Goal: Task Accomplishment & Management: Use online tool/utility

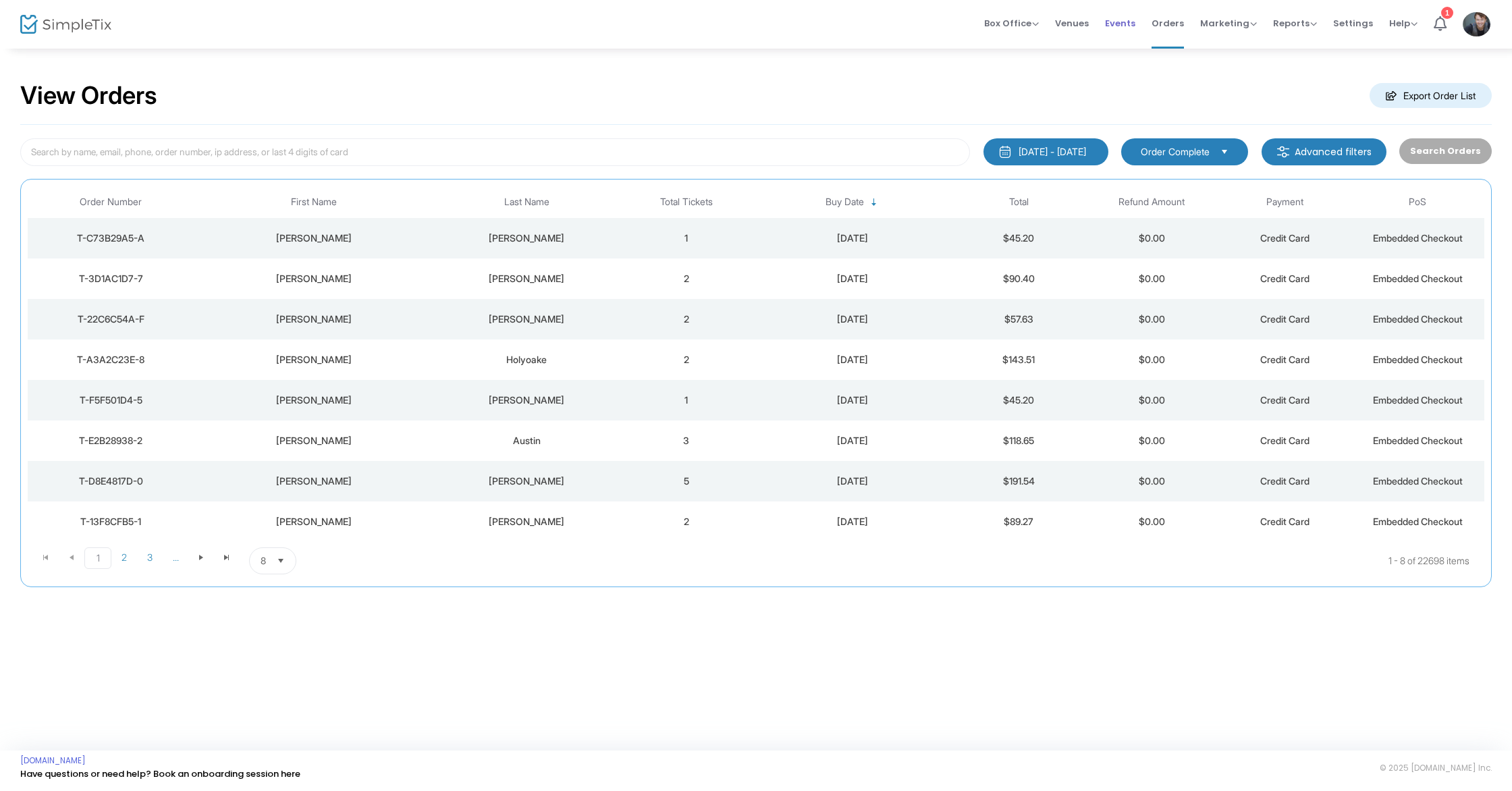
click at [1130, 24] on span "Events" at bounding box center [1120, 23] width 31 height 34
click at [648, 228] on td "2" at bounding box center [686, 238] width 133 height 40
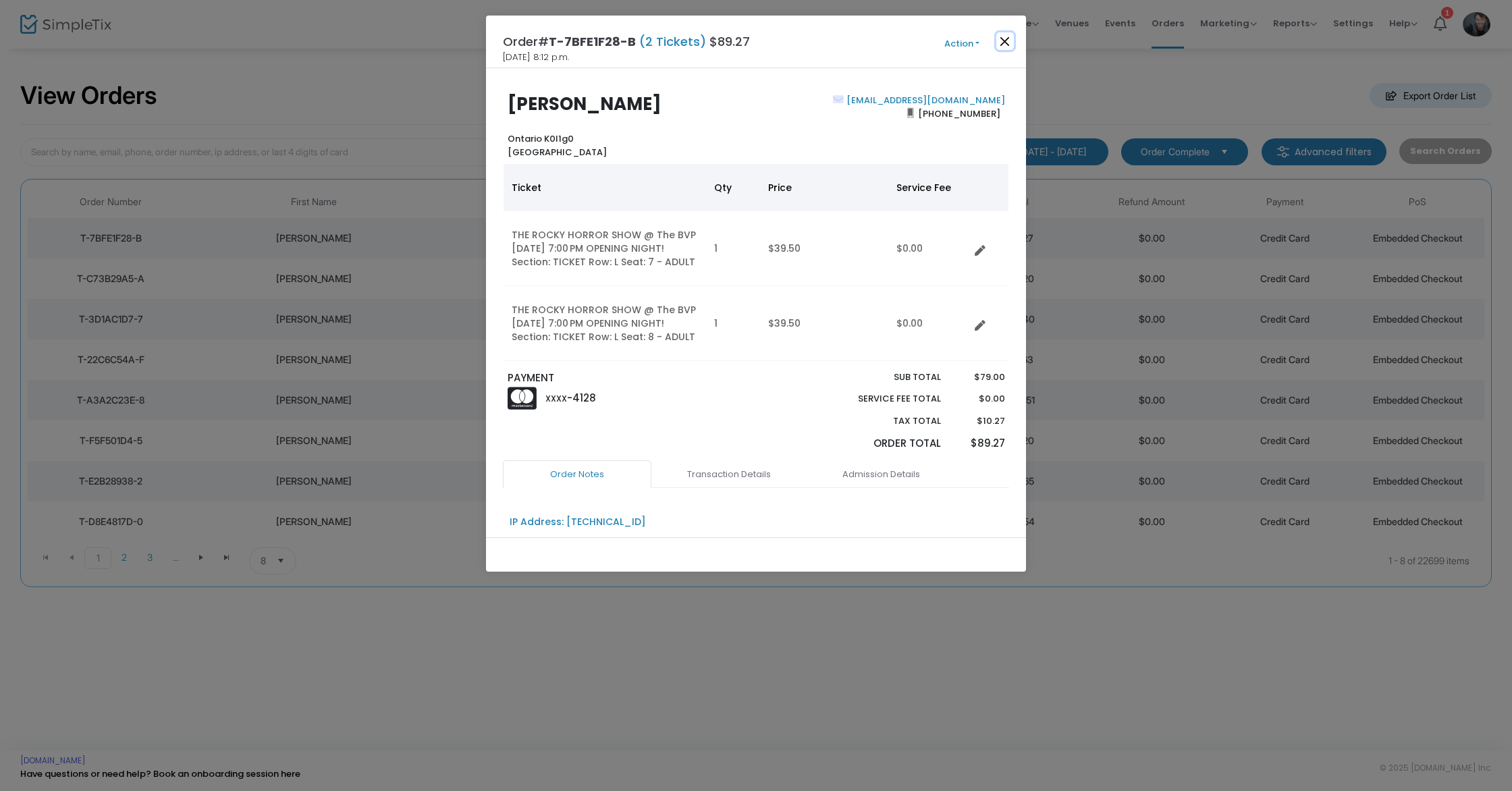
click at [1005, 39] on button "Close" at bounding box center [1005, 40] width 17 height 17
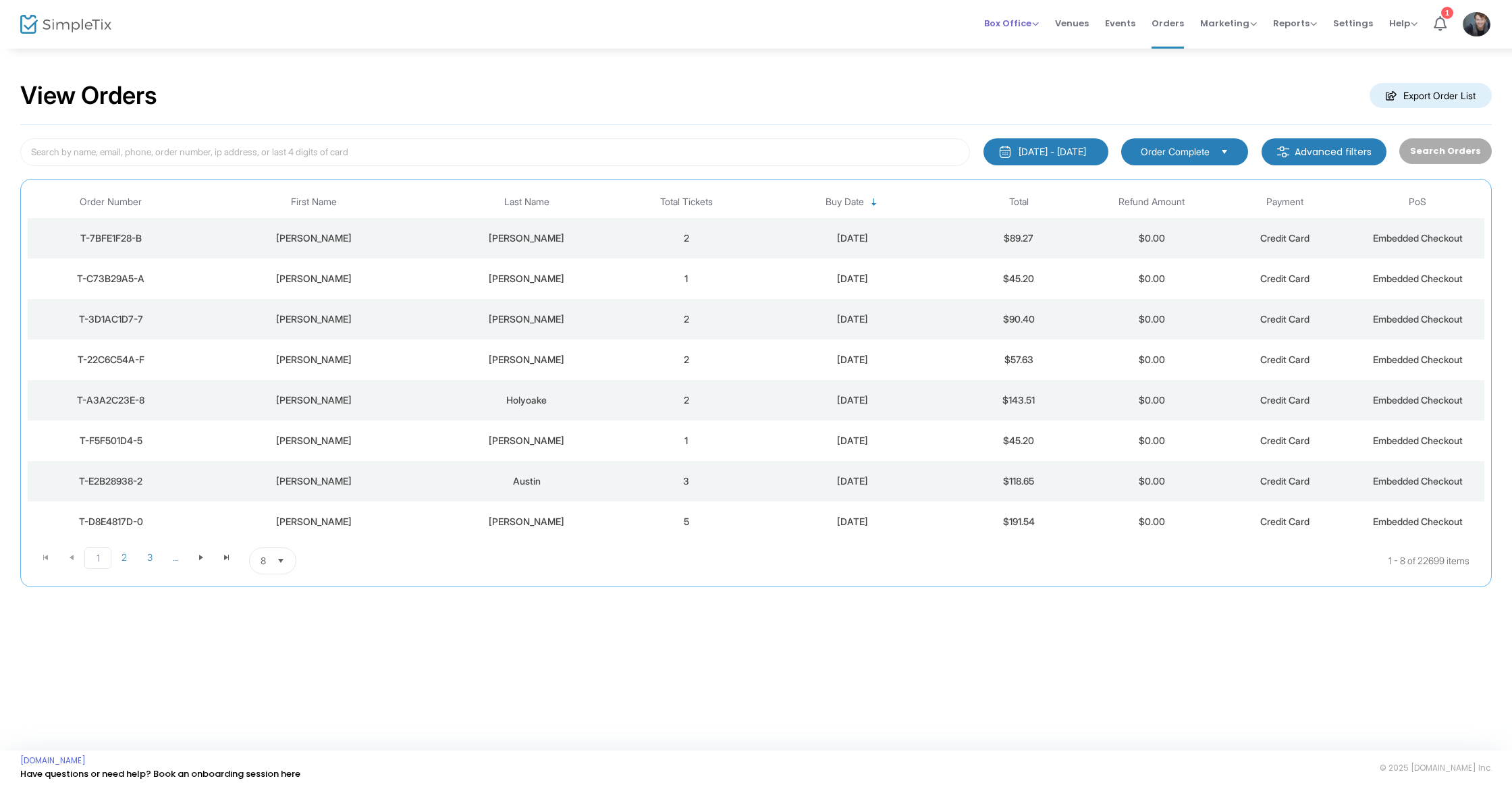
click at [1013, 24] on span "Box Office" at bounding box center [1011, 23] width 55 height 13
click at [1012, 40] on li "Sell Tickets" at bounding box center [1032, 45] width 97 height 26
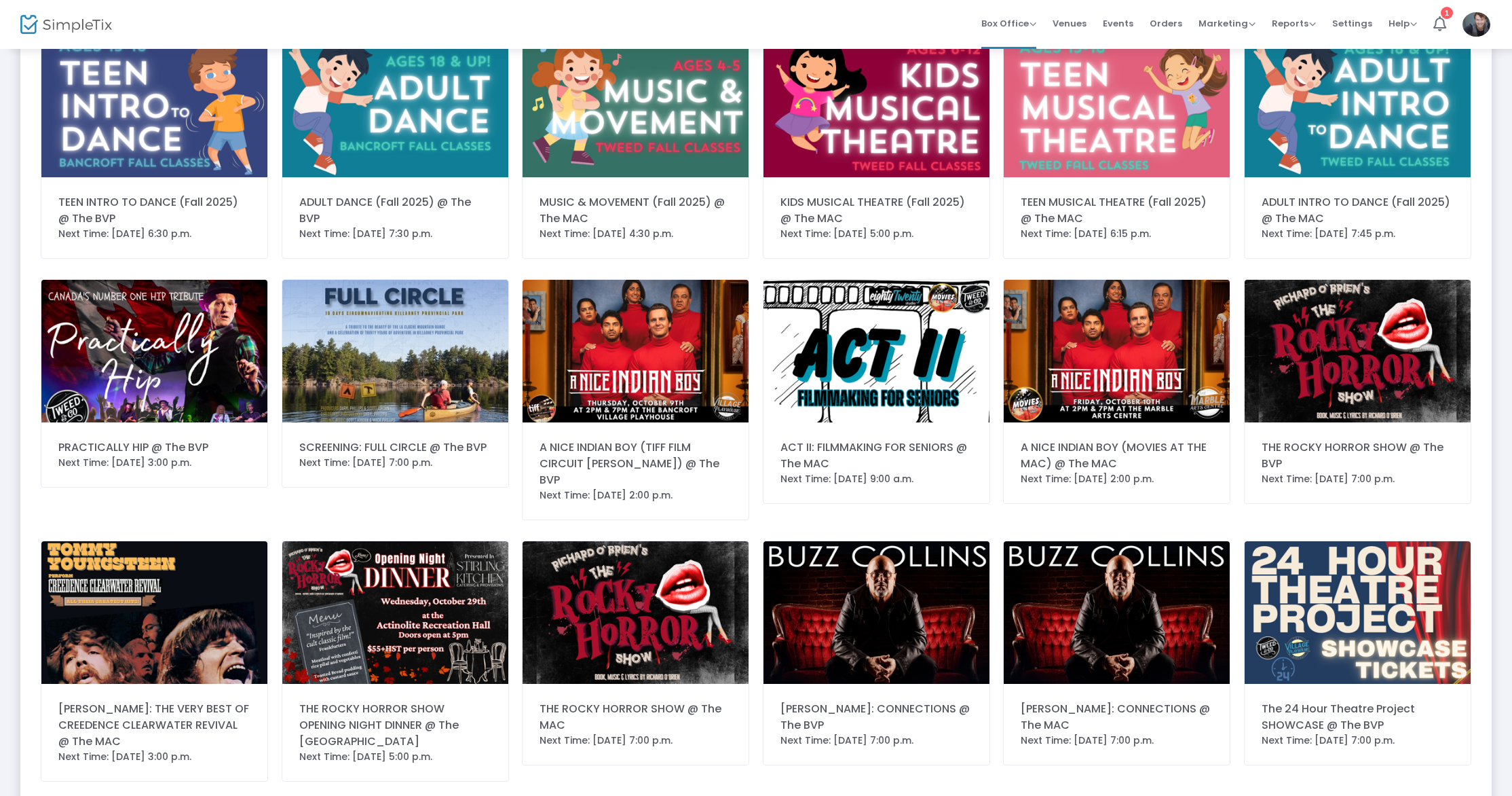
scroll to position [371, 0]
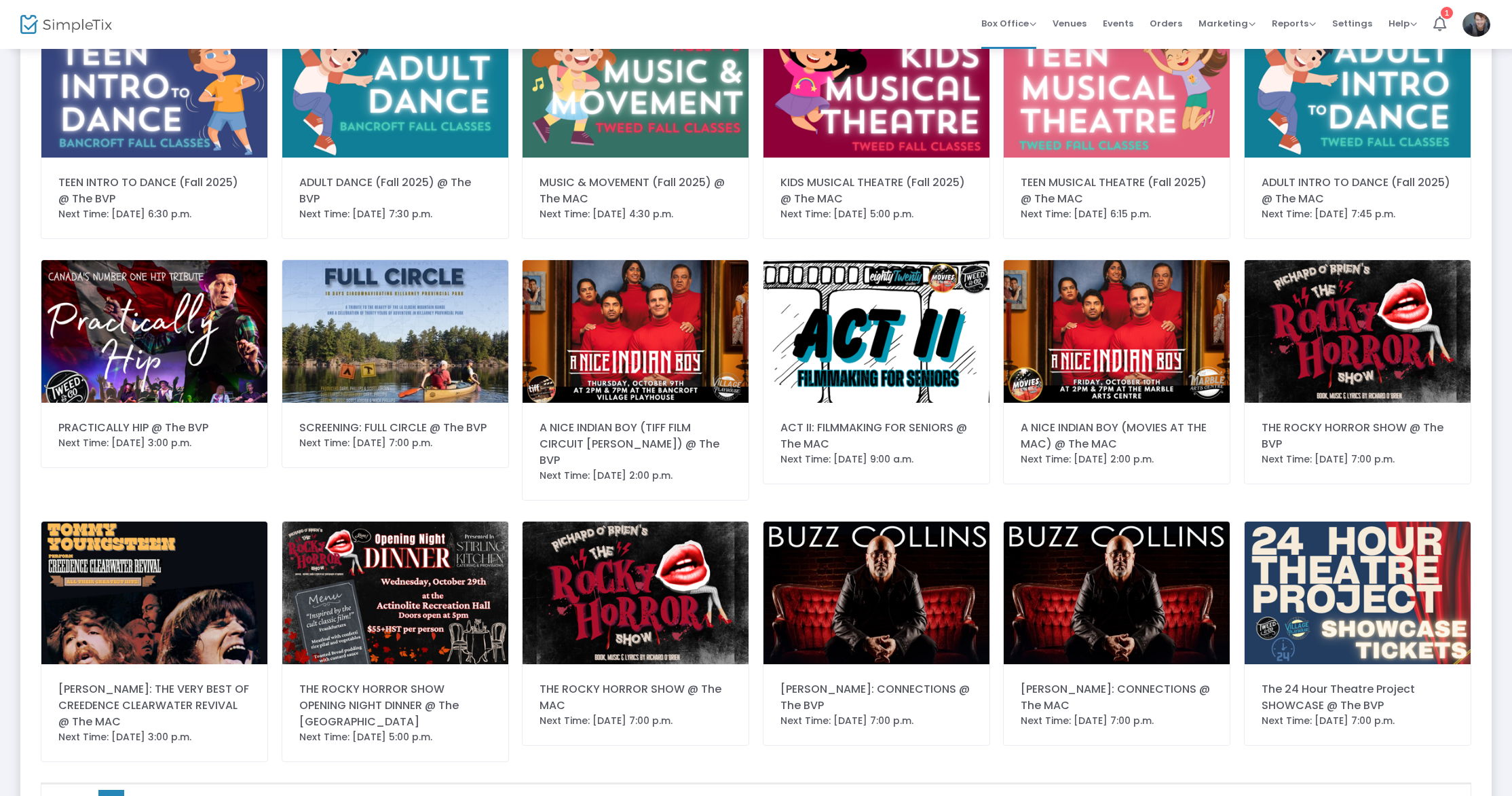
click at [1289, 396] on img at bounding box center [1358, 331] width 226 height 142
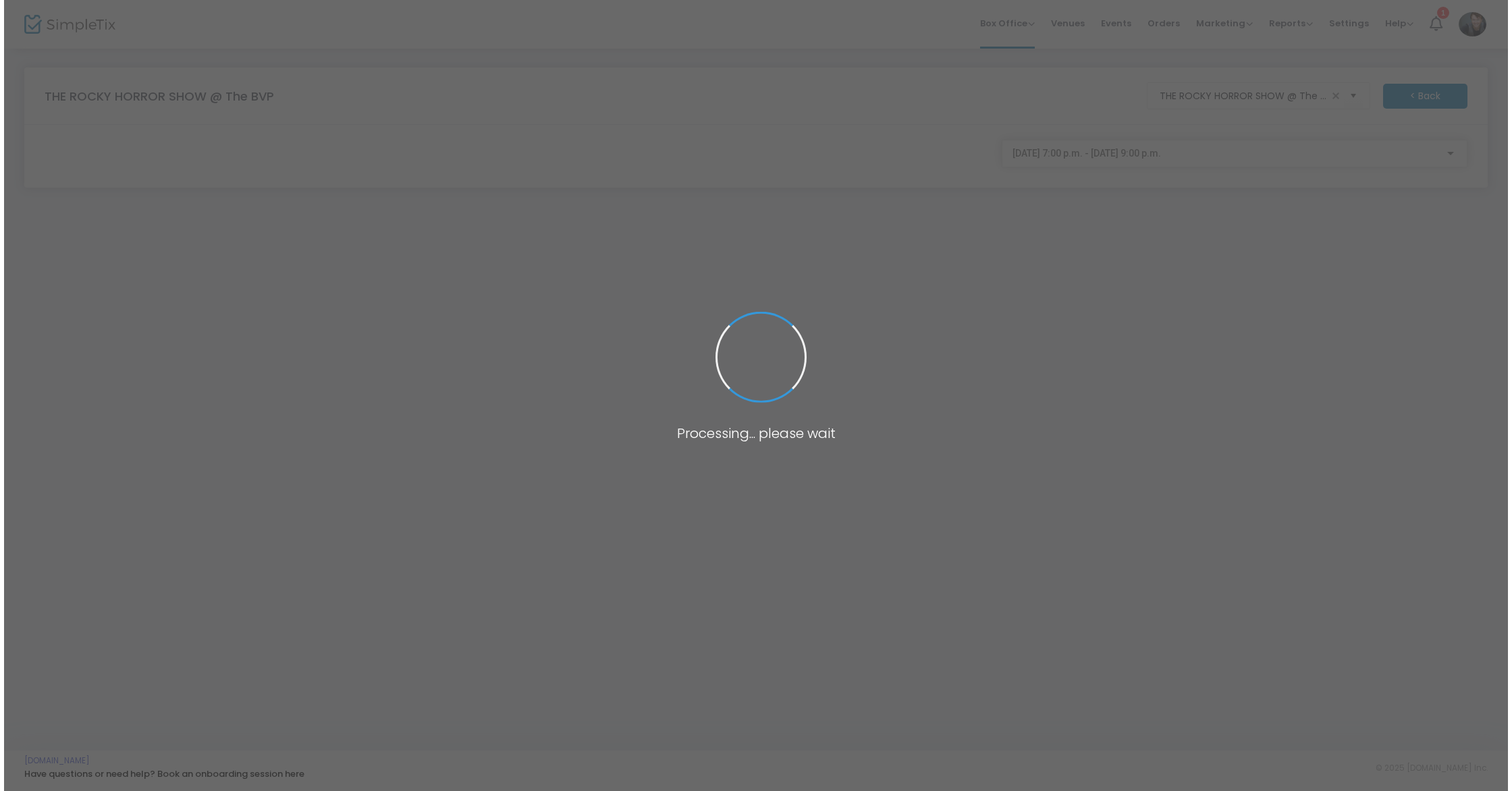
scroll to position [0, 0]
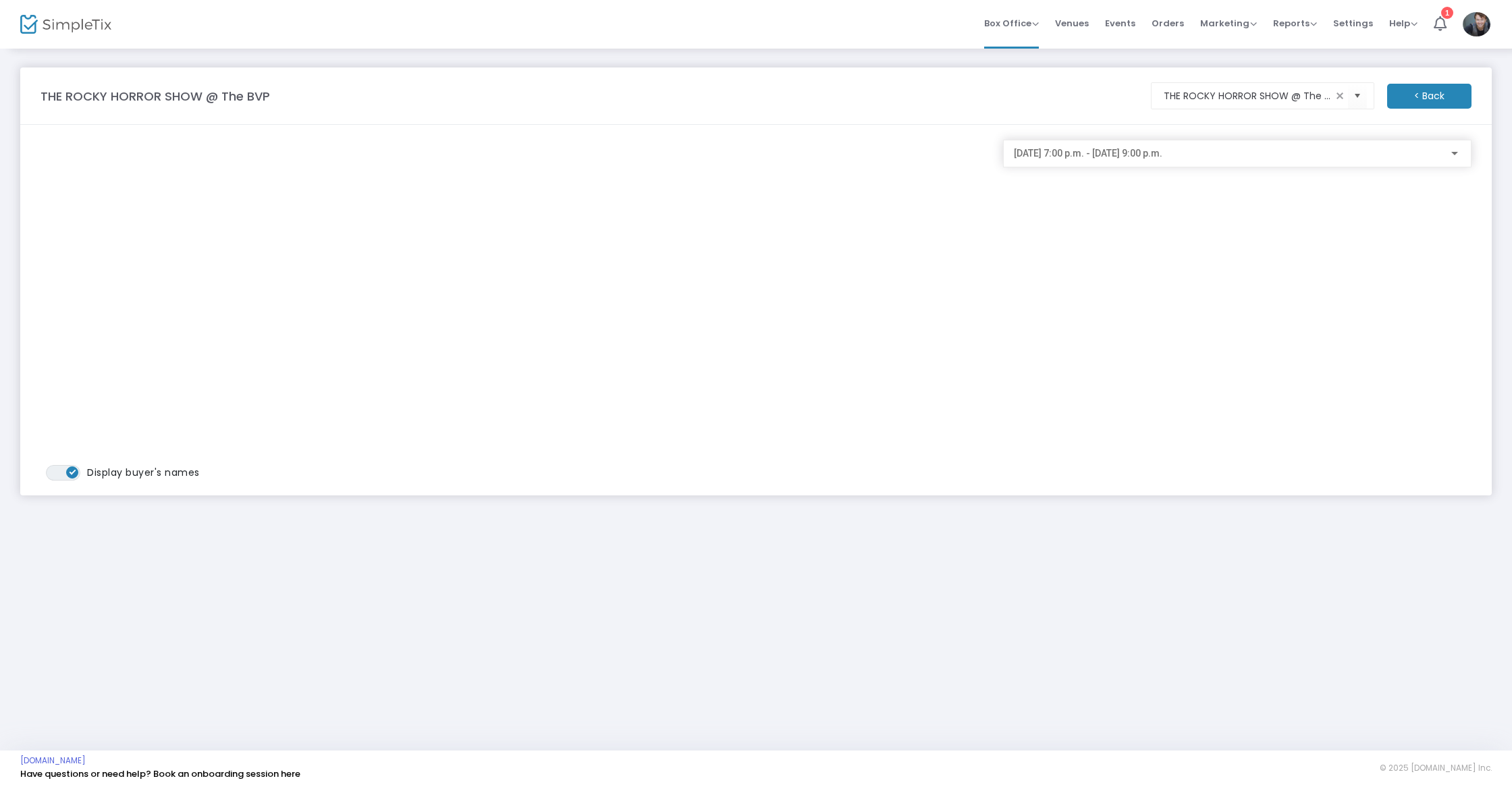
click at [1273, 152] on div "2025-10-22 @ 7:00 p.m. - 2025-10-22 @ 9:00 p.m." at bounding box center [1231, 153] width 435 height 10
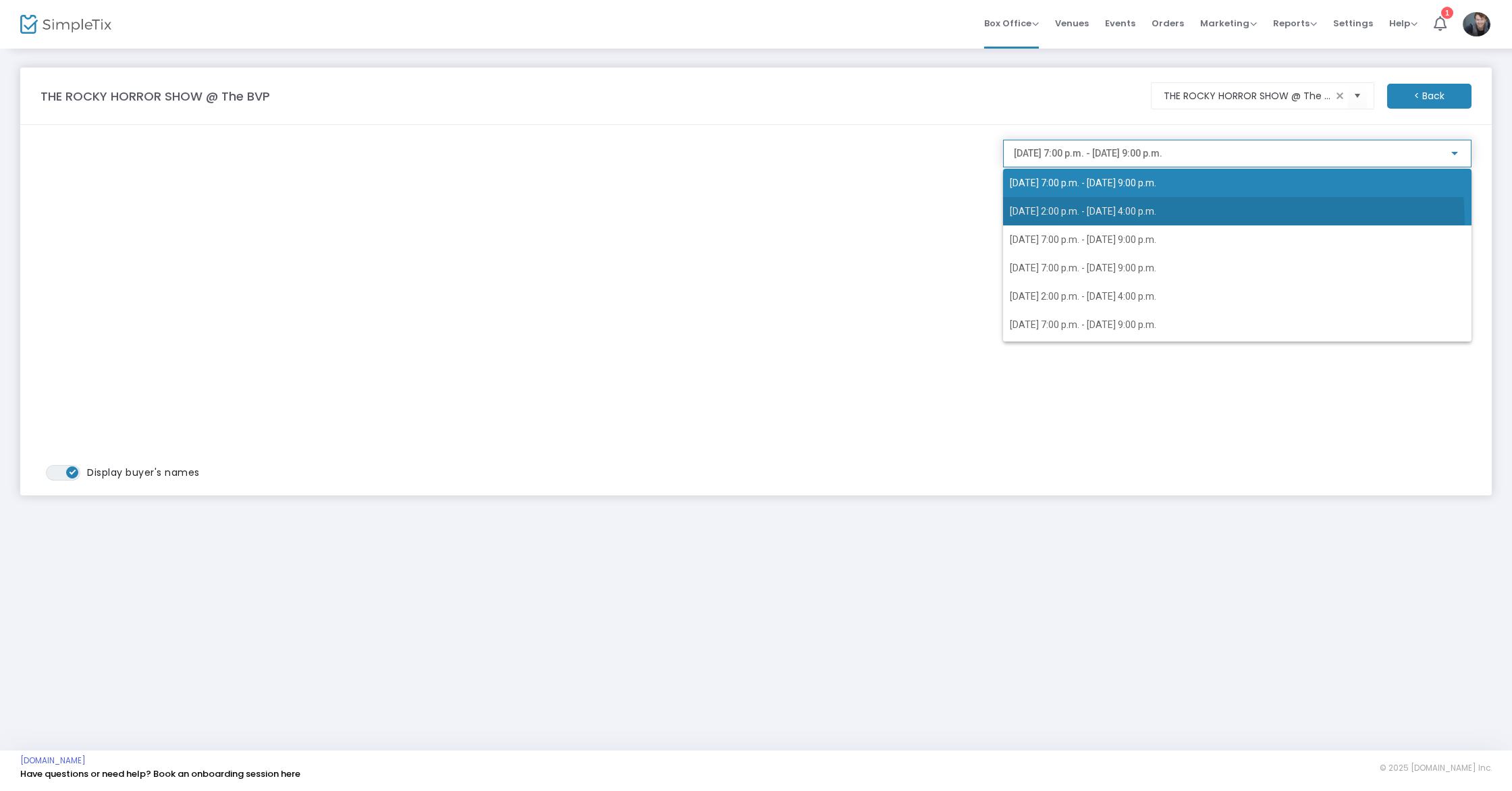
click at [1188, 223] on span "2025-10-23 @ 2:00 p.m. - 2025-10-23 @ 4:00 p.m." at bounding box center [1237, 211] width 455 height 28
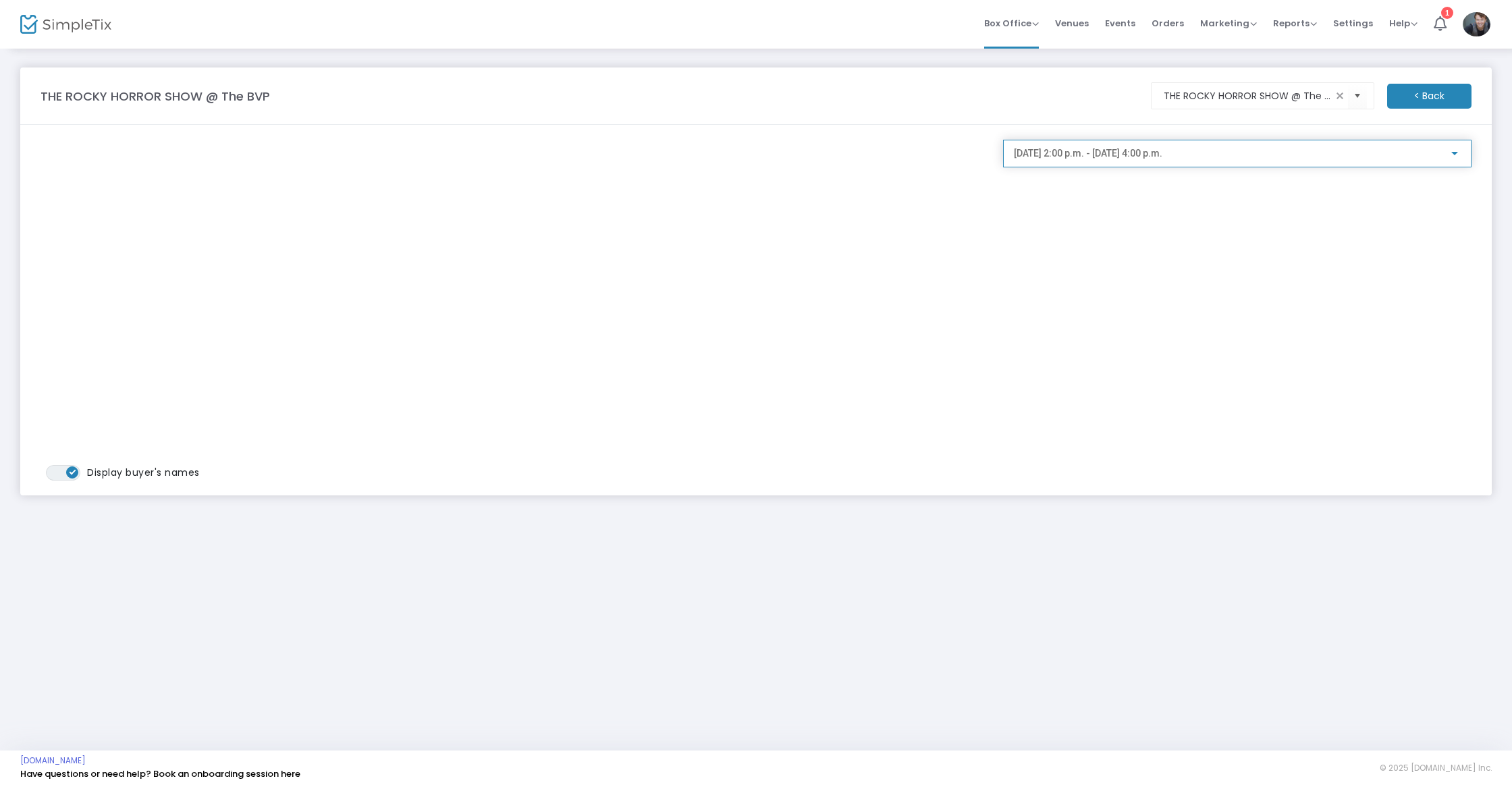
click at [1162, 151] on span "2025-10-23 @ 2:00 p.m. - 2025-10-23 @ 4:00 p.m." at bounding box center [1088, 153] width 148 height 10
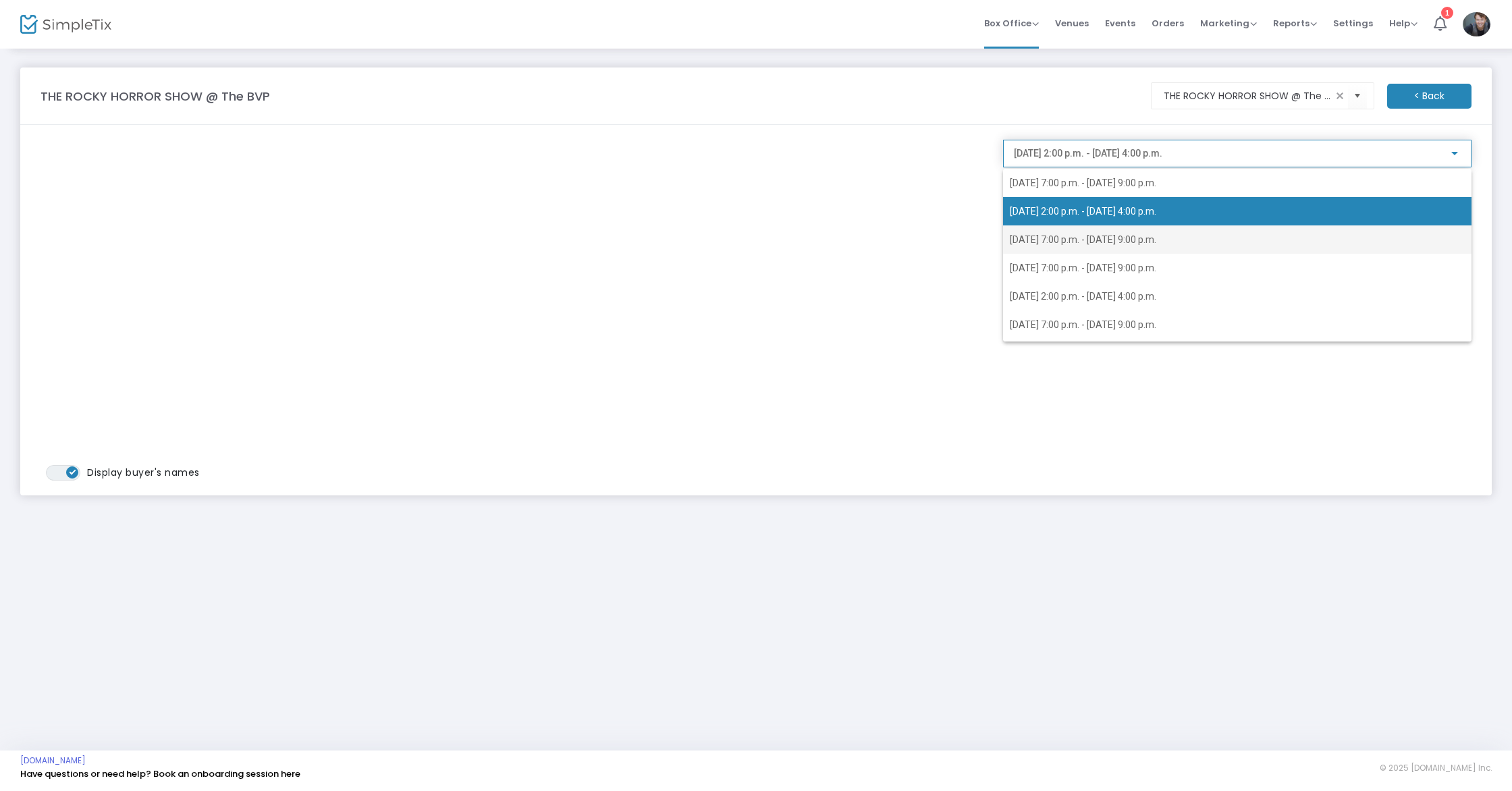
click at [1109, 243] on span "2025-10-23 @ 7:00 p.m. - 2025-10-23 @ 9:00 p.m." at bounding box center [1083, 239] width 147 height 10
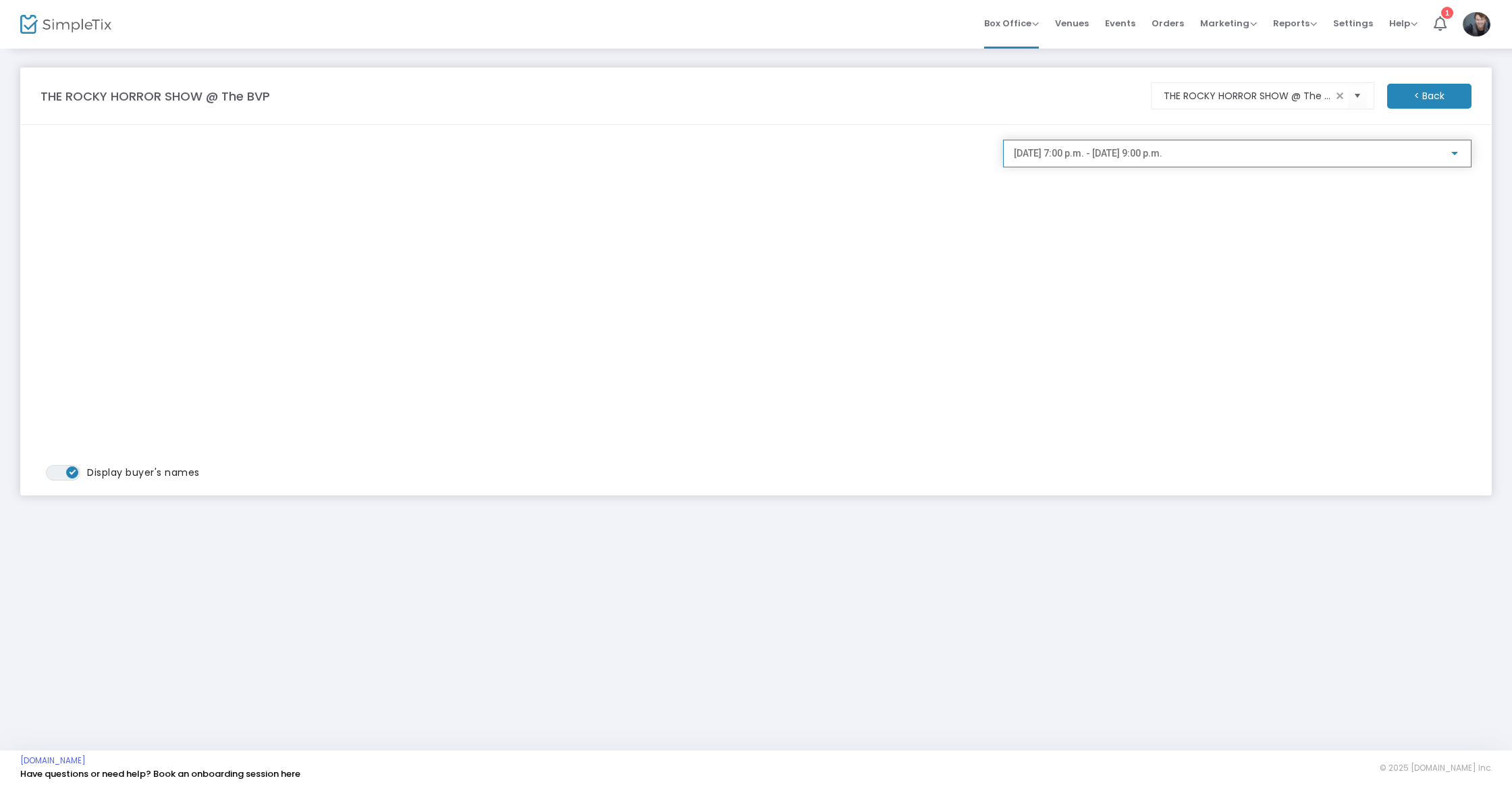
click at [1132, 154] on span "2025-10-23 @ 7:00 p.m. - 2025-10-23 @ 9:00 p.m." at bounding box center [1088, 153] width 148 height 10
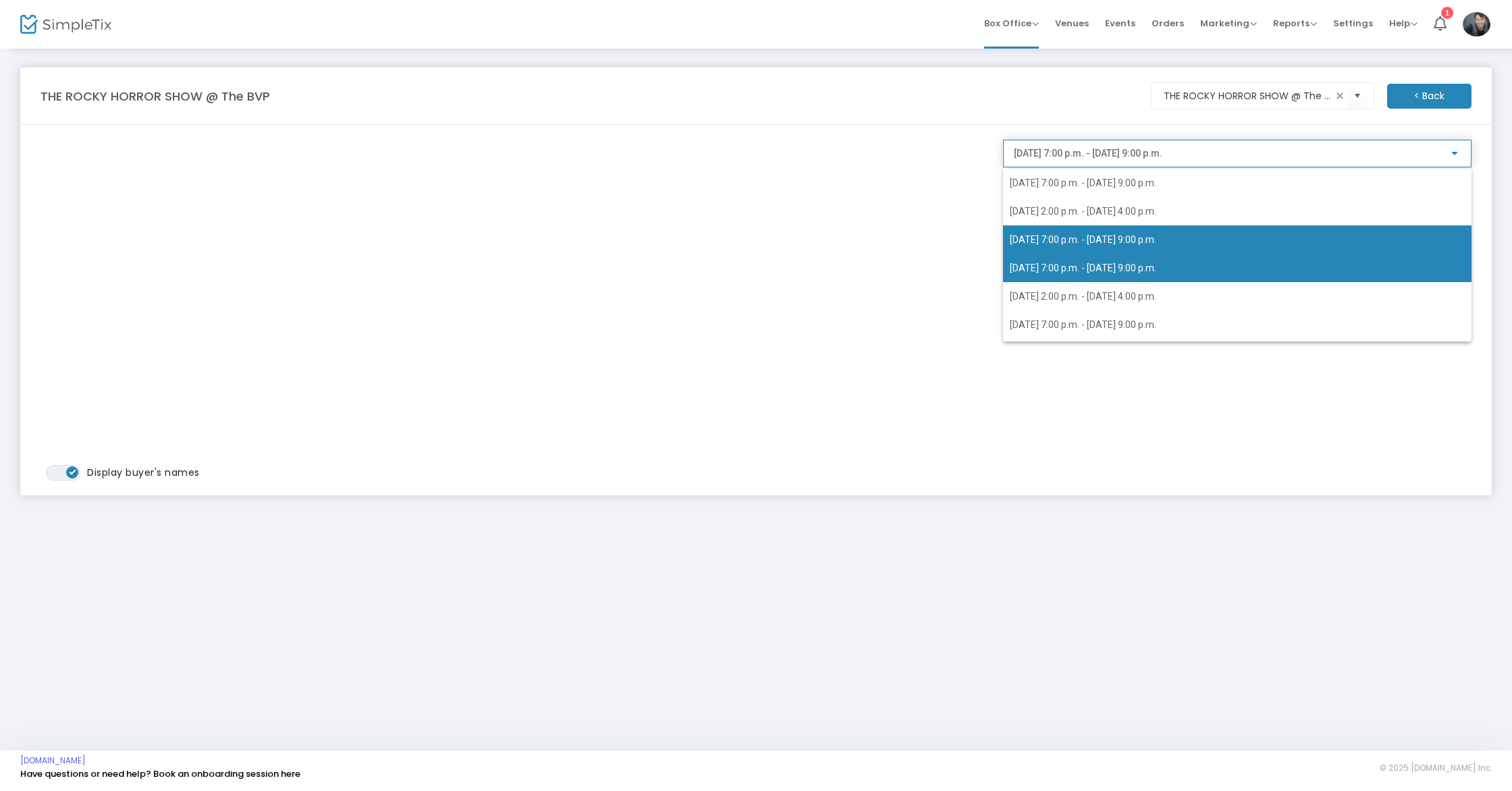
scroll to position [46, 0]
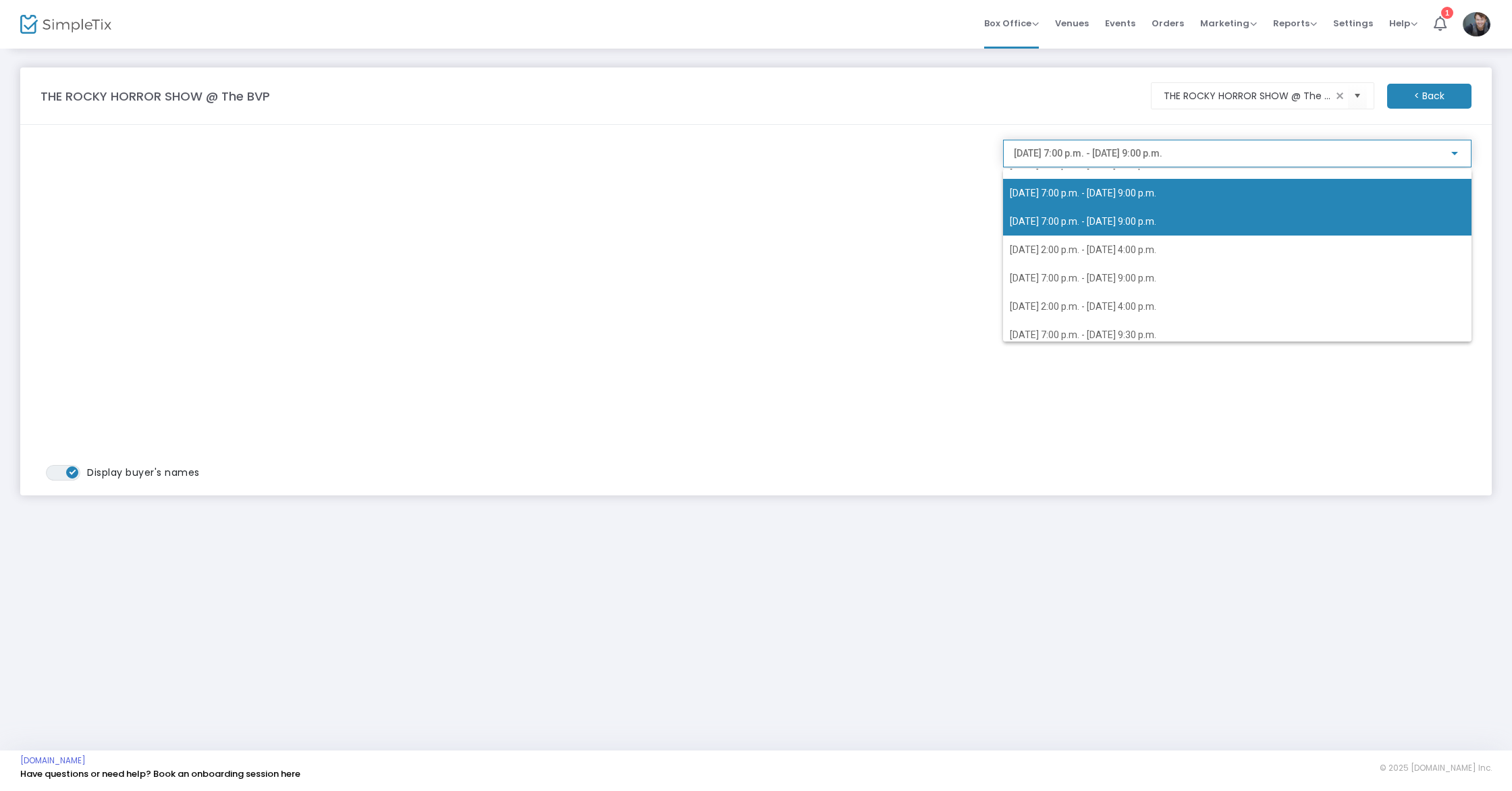
click at [1105, 221] on span "2025-10-24 @ 7:00 p.m. - 2025-10-24 @ 9:00 p.m." at bounding box center [1083, 222] width 147 height 10
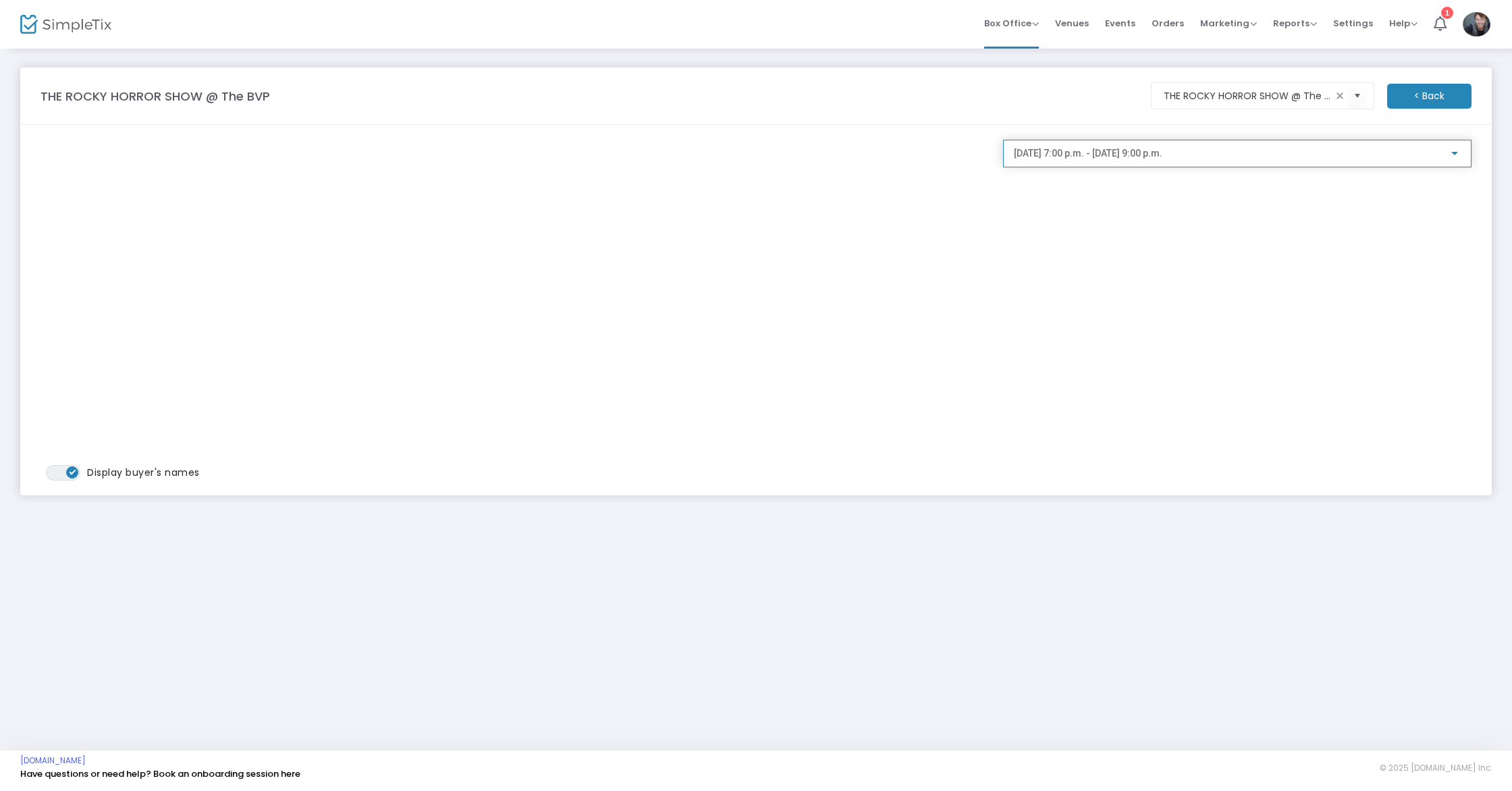
click at [1130, 157] on span "2025-10-24 @ 7:00 p.m. - 2025-10-24 @ 9:00 p.m." at bounding box center [1088, 153] width 148 height 10
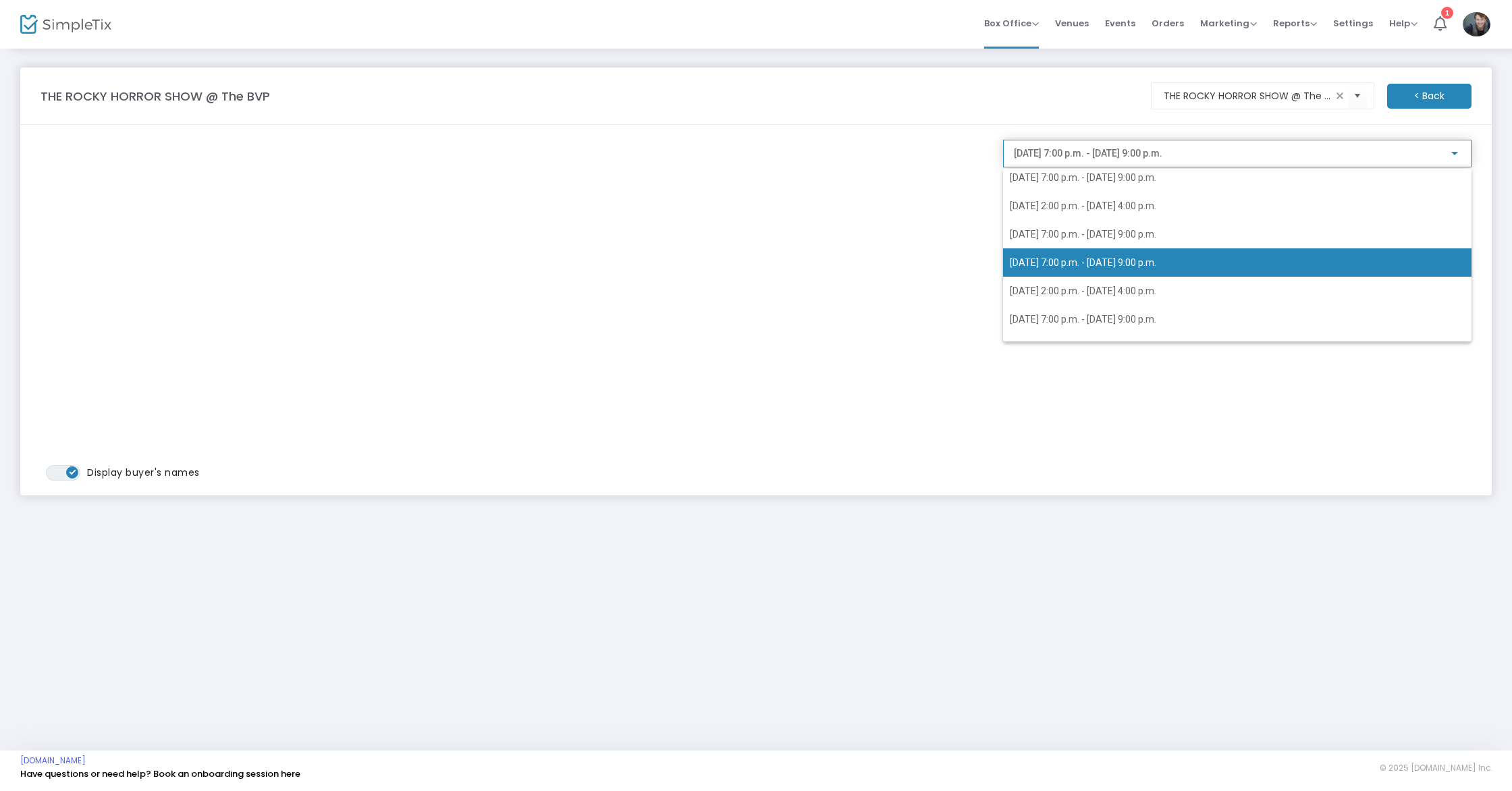
scroll to position [44, 0]
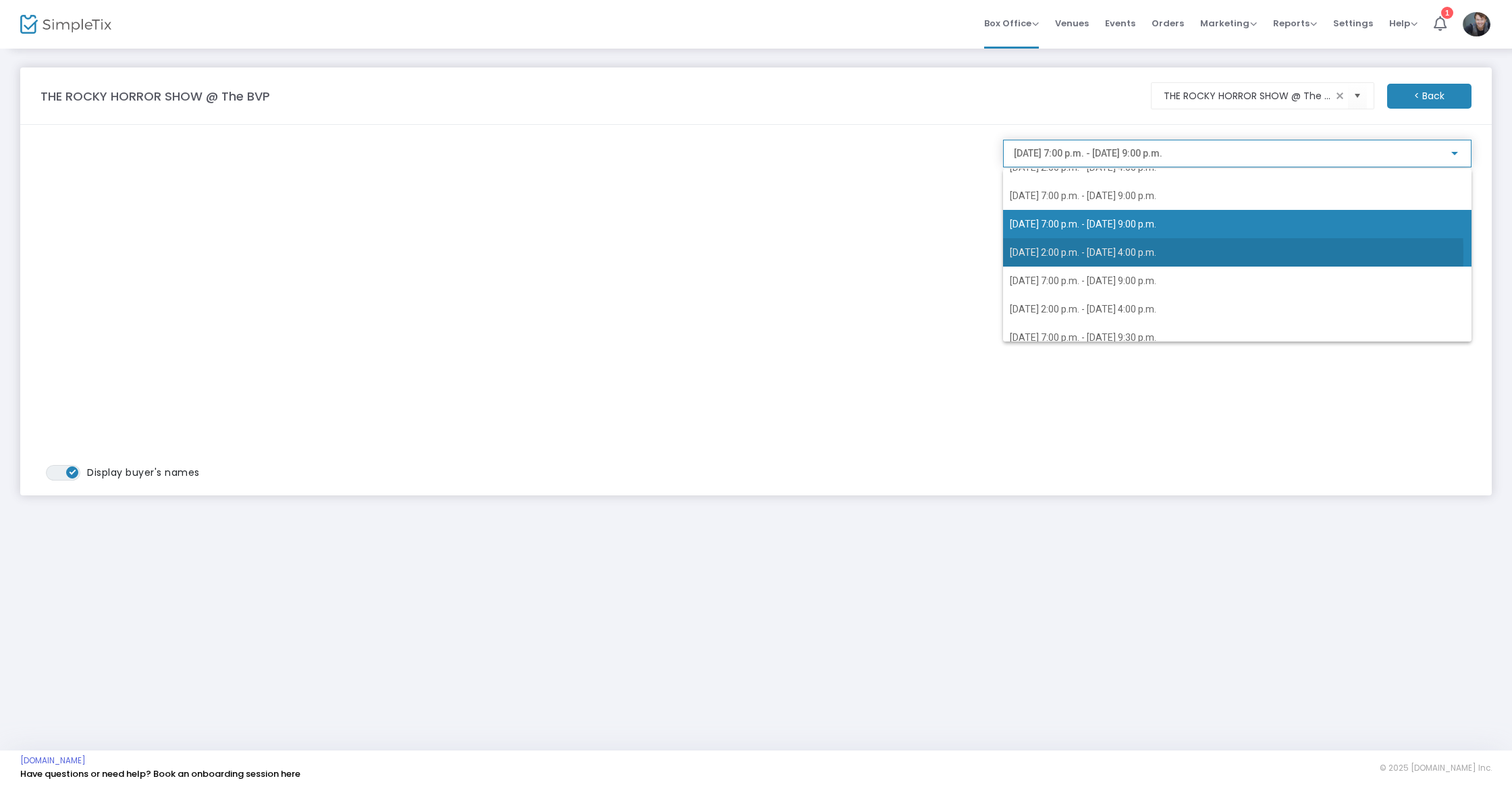
click at [1123, 253] on span "2025-10-25 @ 2:00 p.m. - 2025-10-25 @ 4:00 p.m." at bounding box center [1083, 252] width 147 height 10
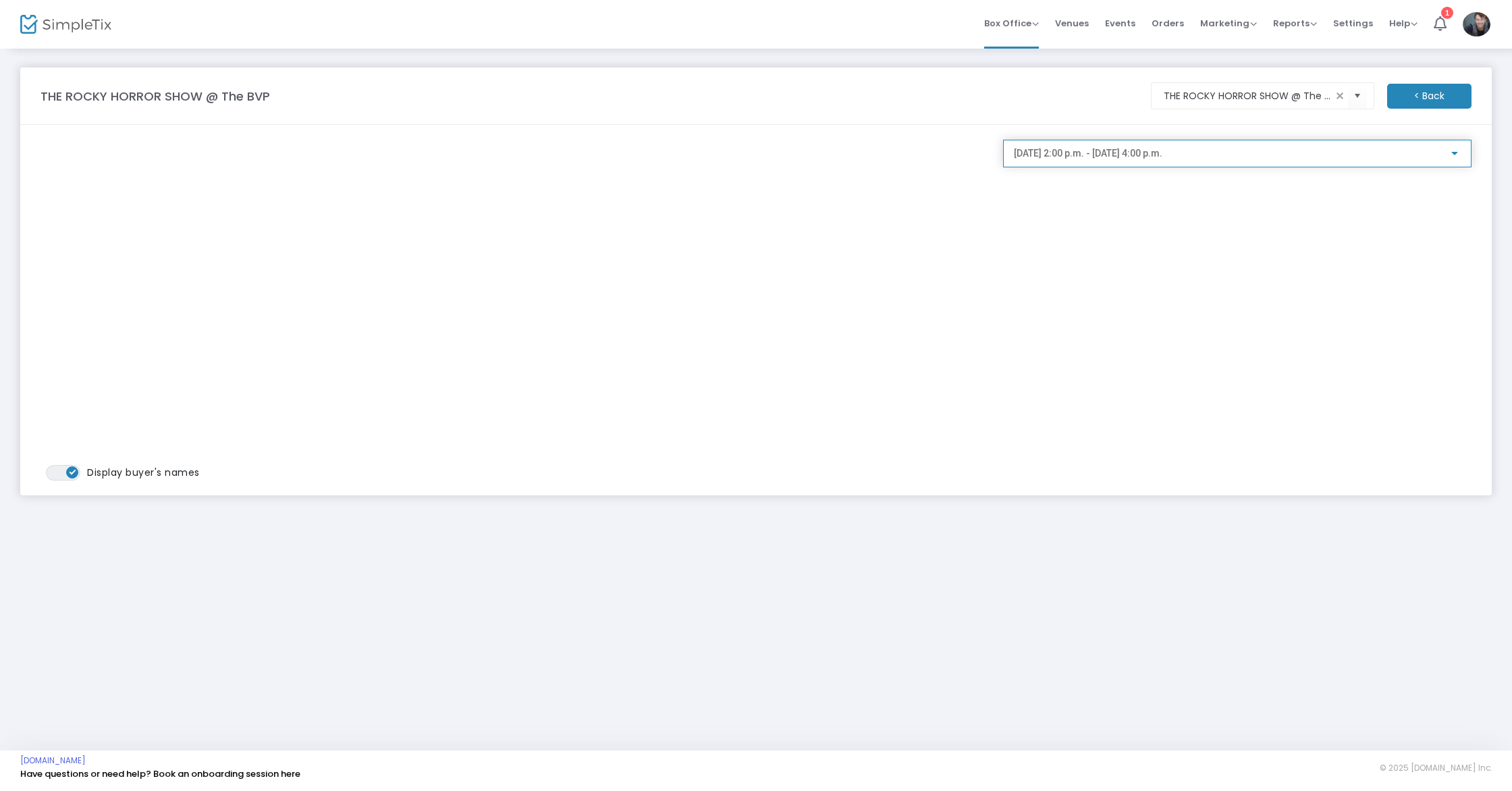
click at [1162, 159] on span "2025-10-25 @ 2:00 p.m. - 2025-10-25 @ 4:00 p.m." at bounding box center [1088, 153] width 148 height 10
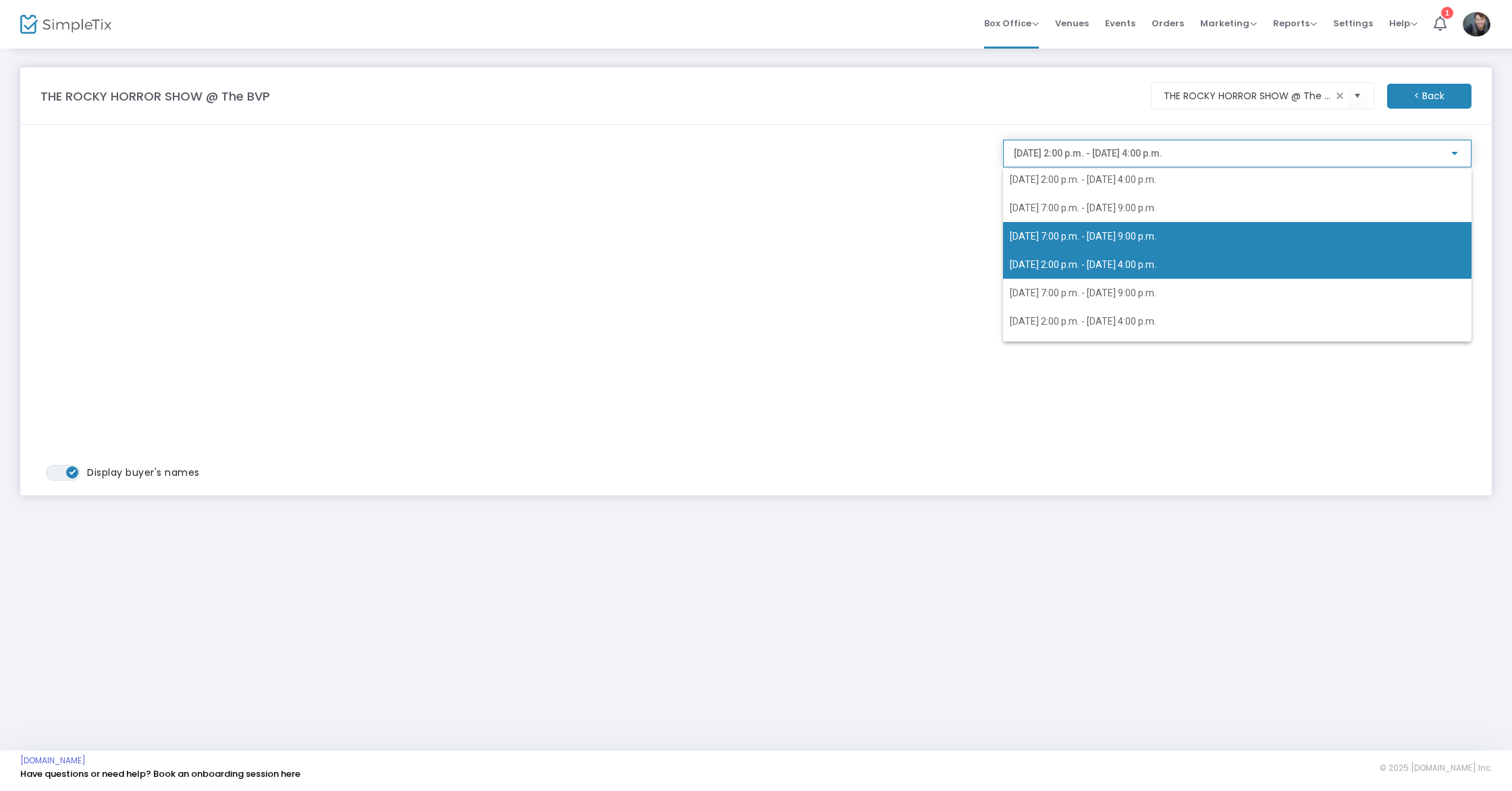
scroll to position [32, 0]
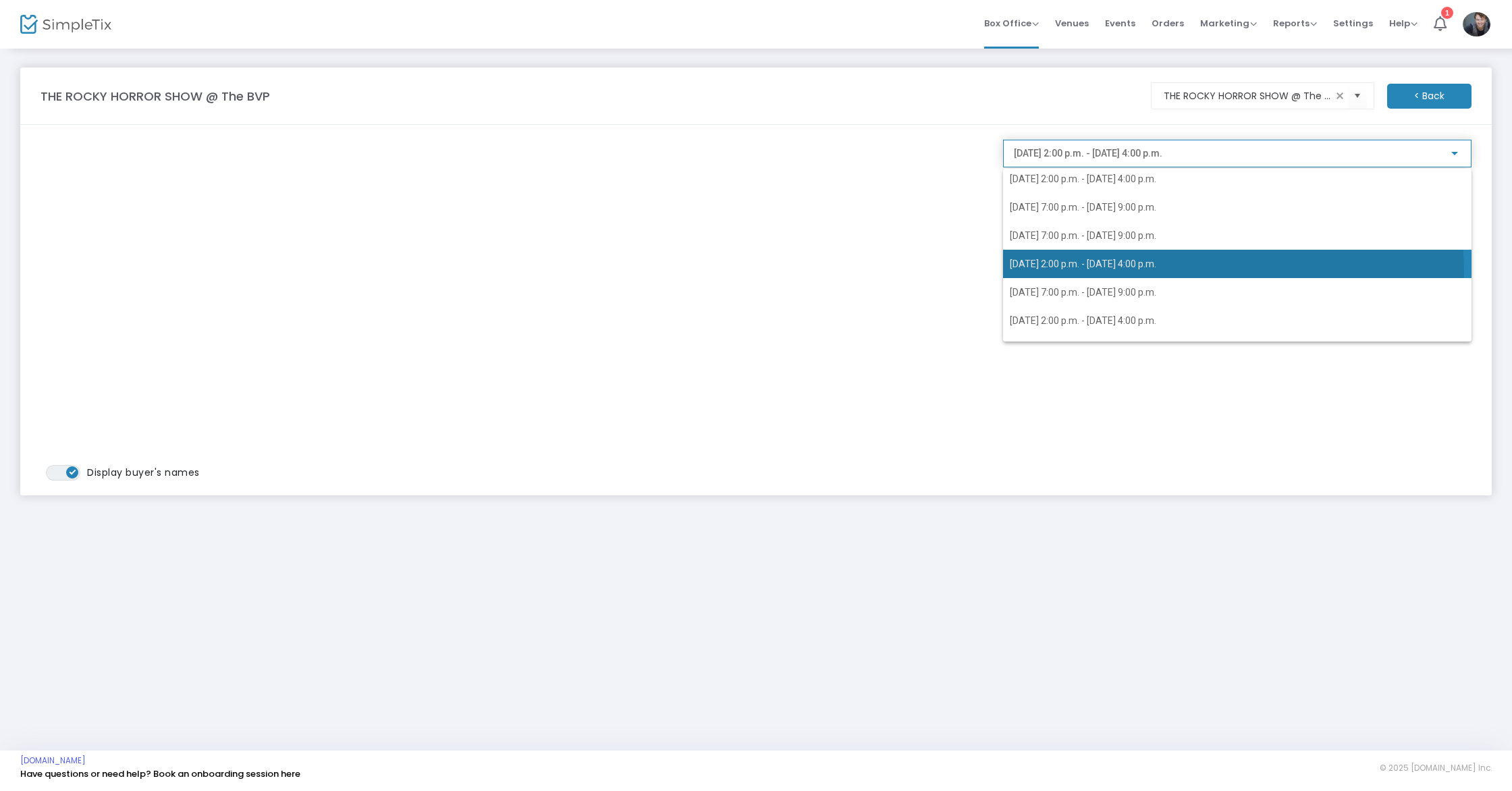
click at [1126, 275] on span "2025-10-25 @ 2:00 p.m. - 2025-10-25 @ 4:00 p.m." at bounding box center [1237, 264] width 455 height 28
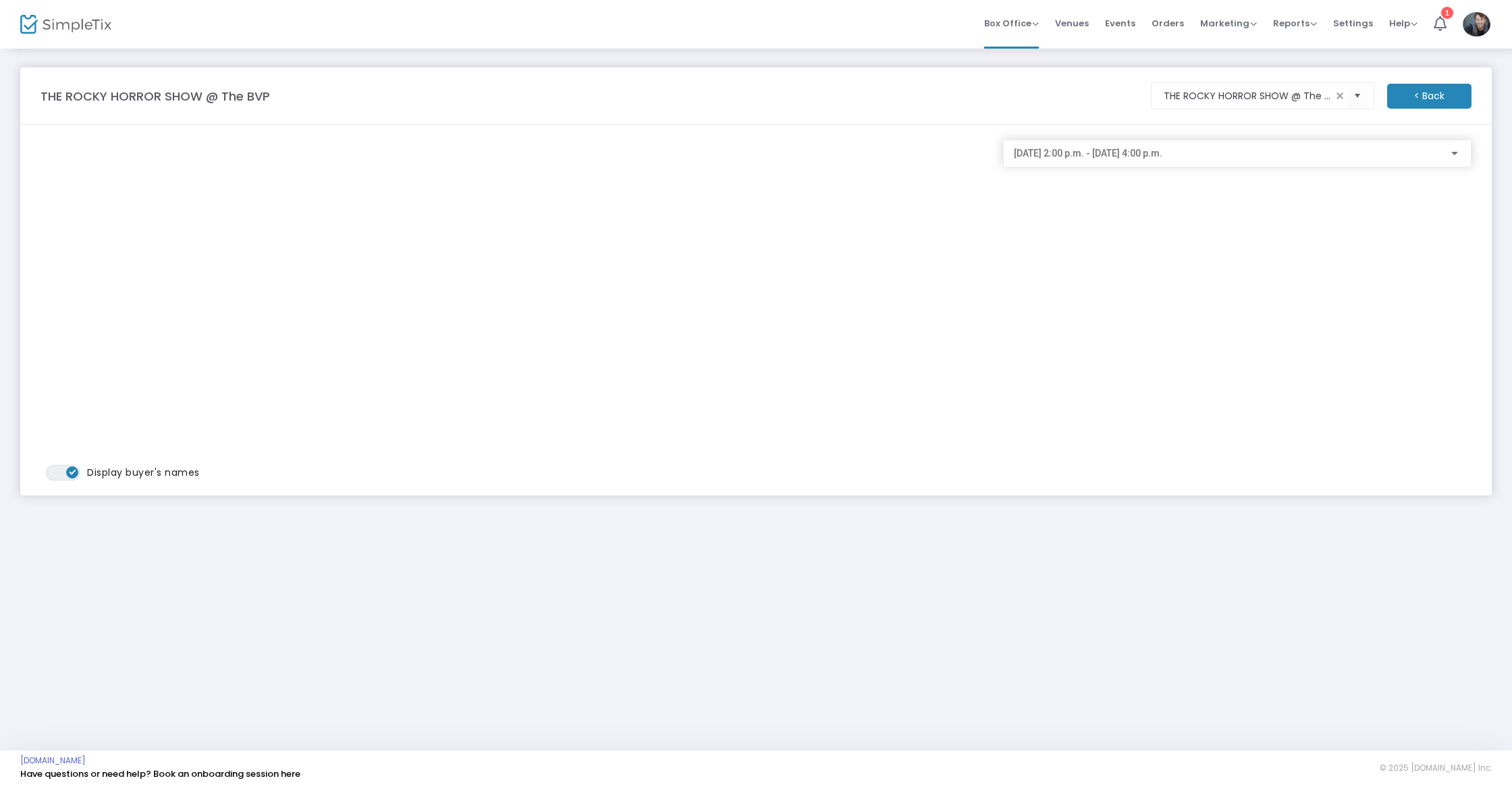
click at [1143, 141] on div "2025-10-25 @ 2:00 p.m. - 2025-10-25 @ 4:00 p.m." at bounding box center [1237, 150] width 447 height 25
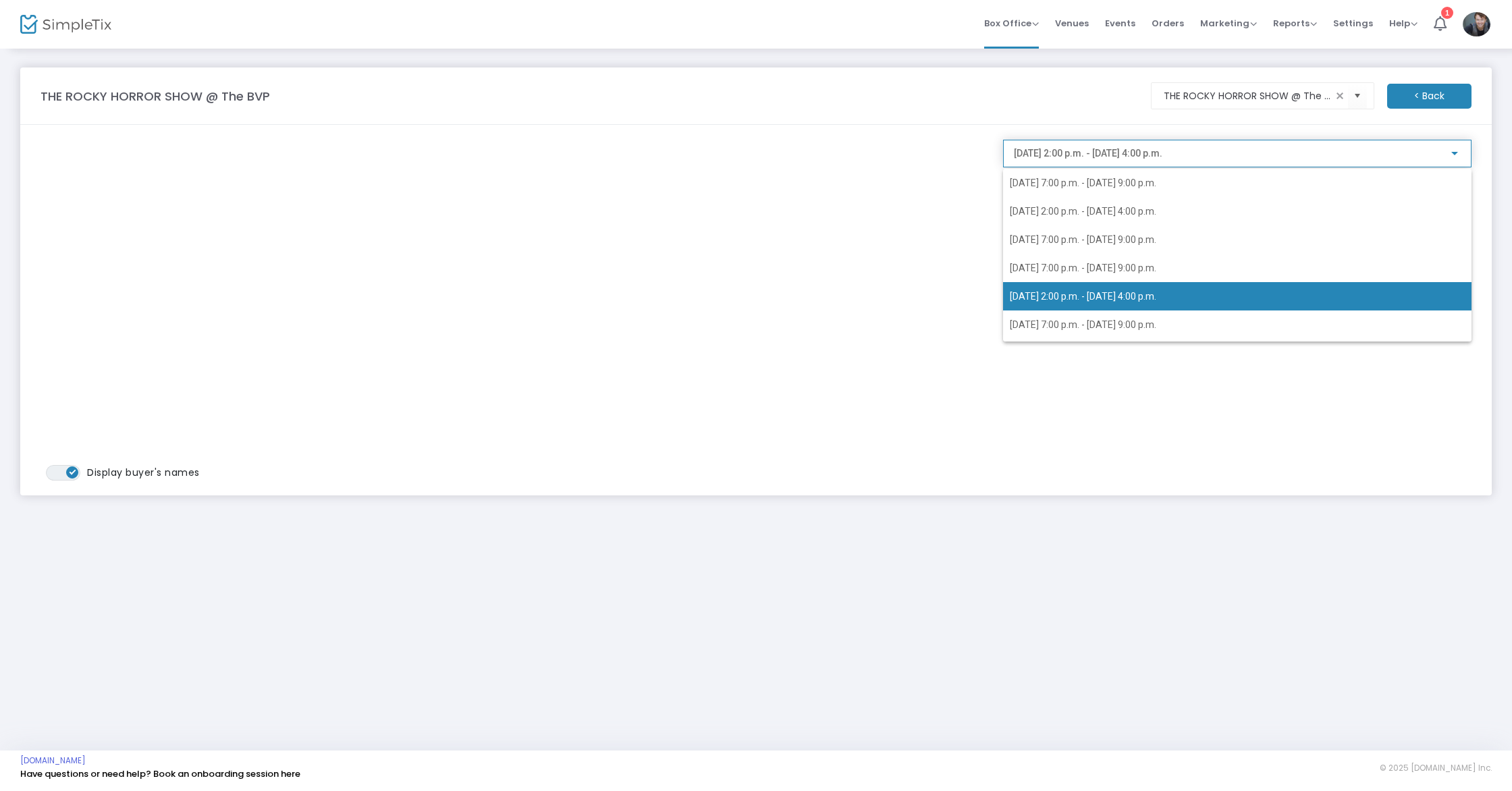
scroll to position [31, 0]
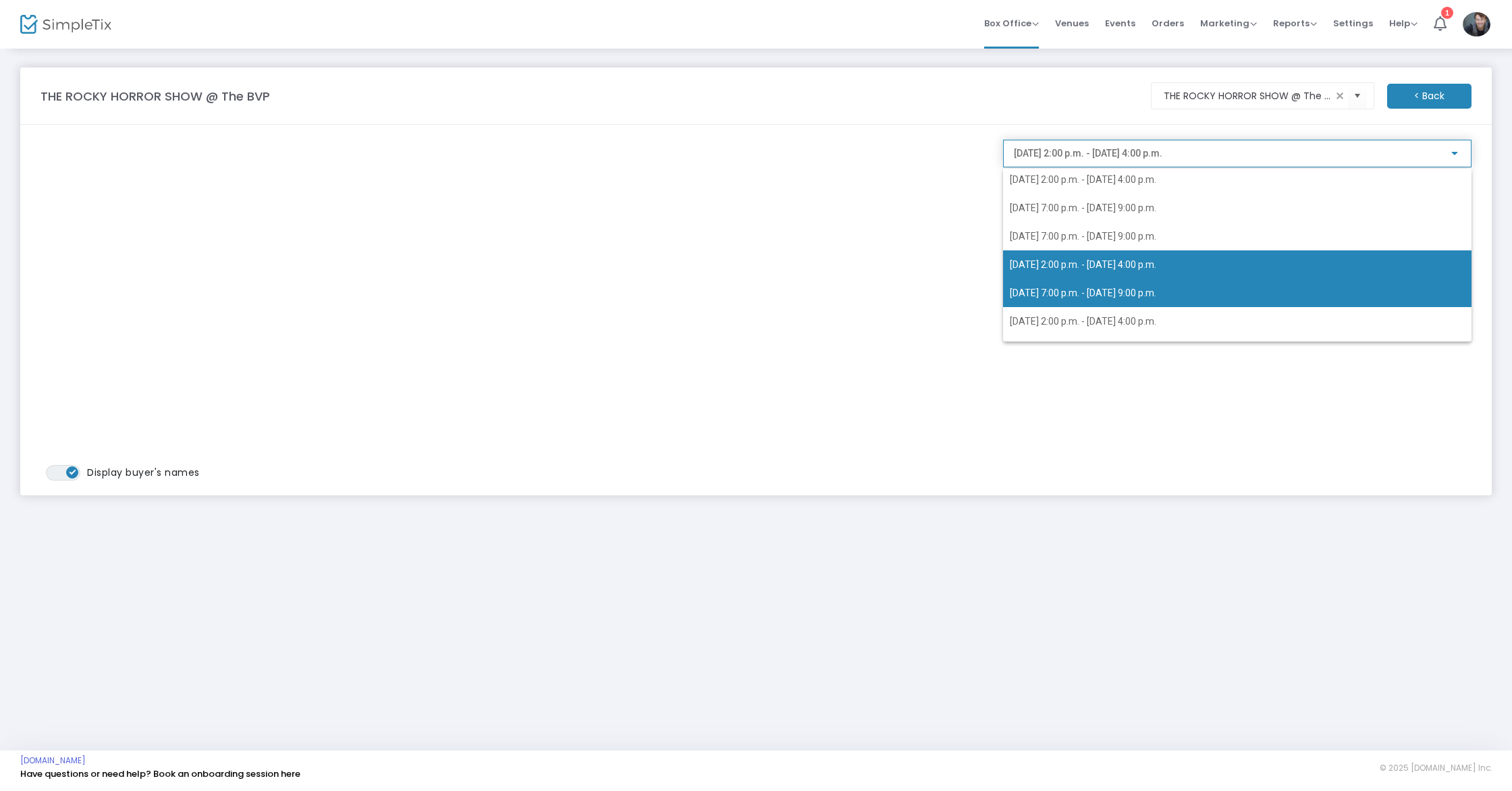
click at [1125, 289] on span "2025-10-25 @ 7:00 p.m. - 2025-10-25 @ 9:00 p.m." at bounding box center [1083, 293] width 147 height 10
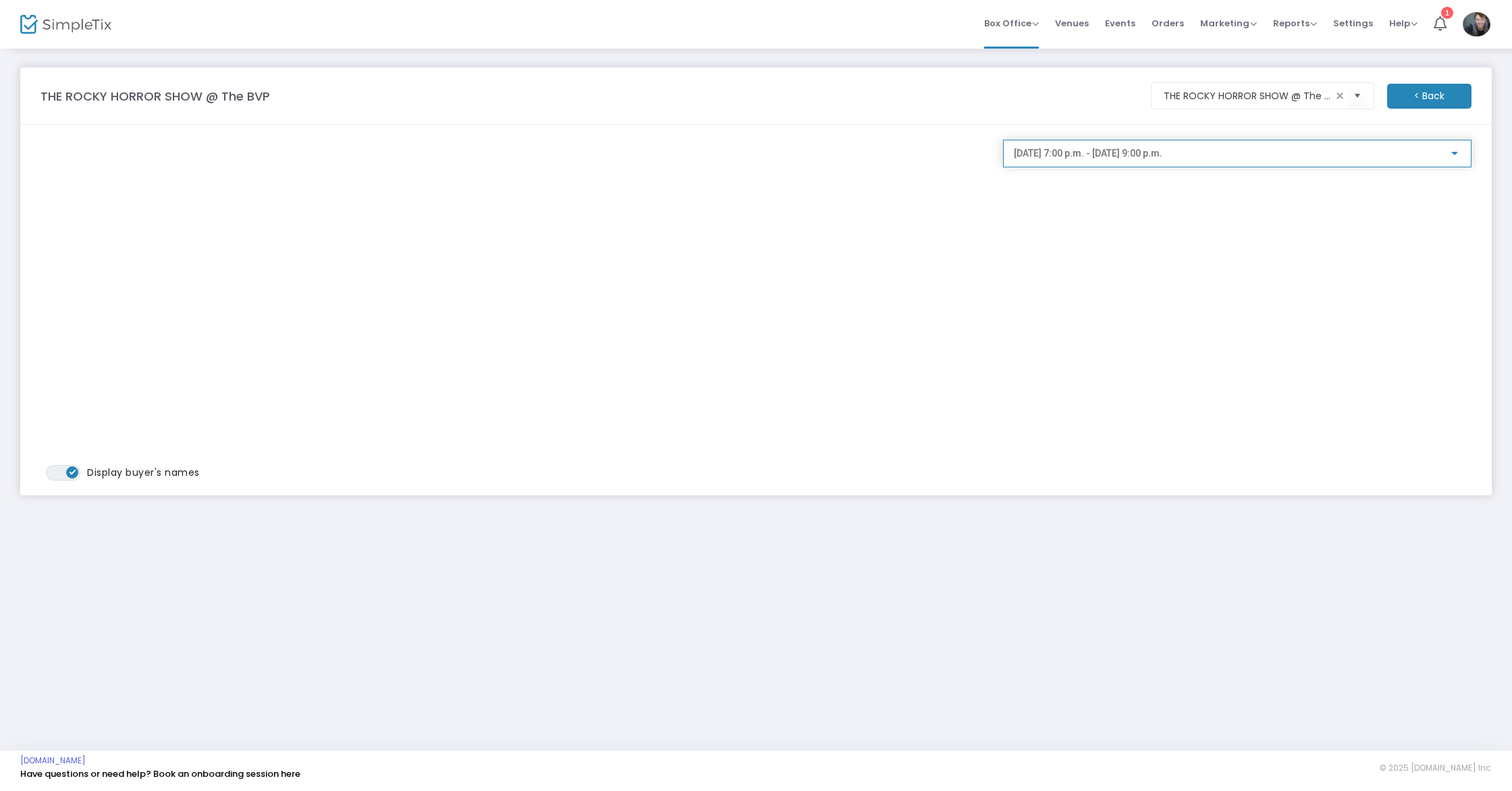
click at [1121, 154] on span "2025-10-25 @ 7:00 p.m. - 2025-10-25 @ 9:00 p.m." at bounding box center [1088, 153] width 148 height 10
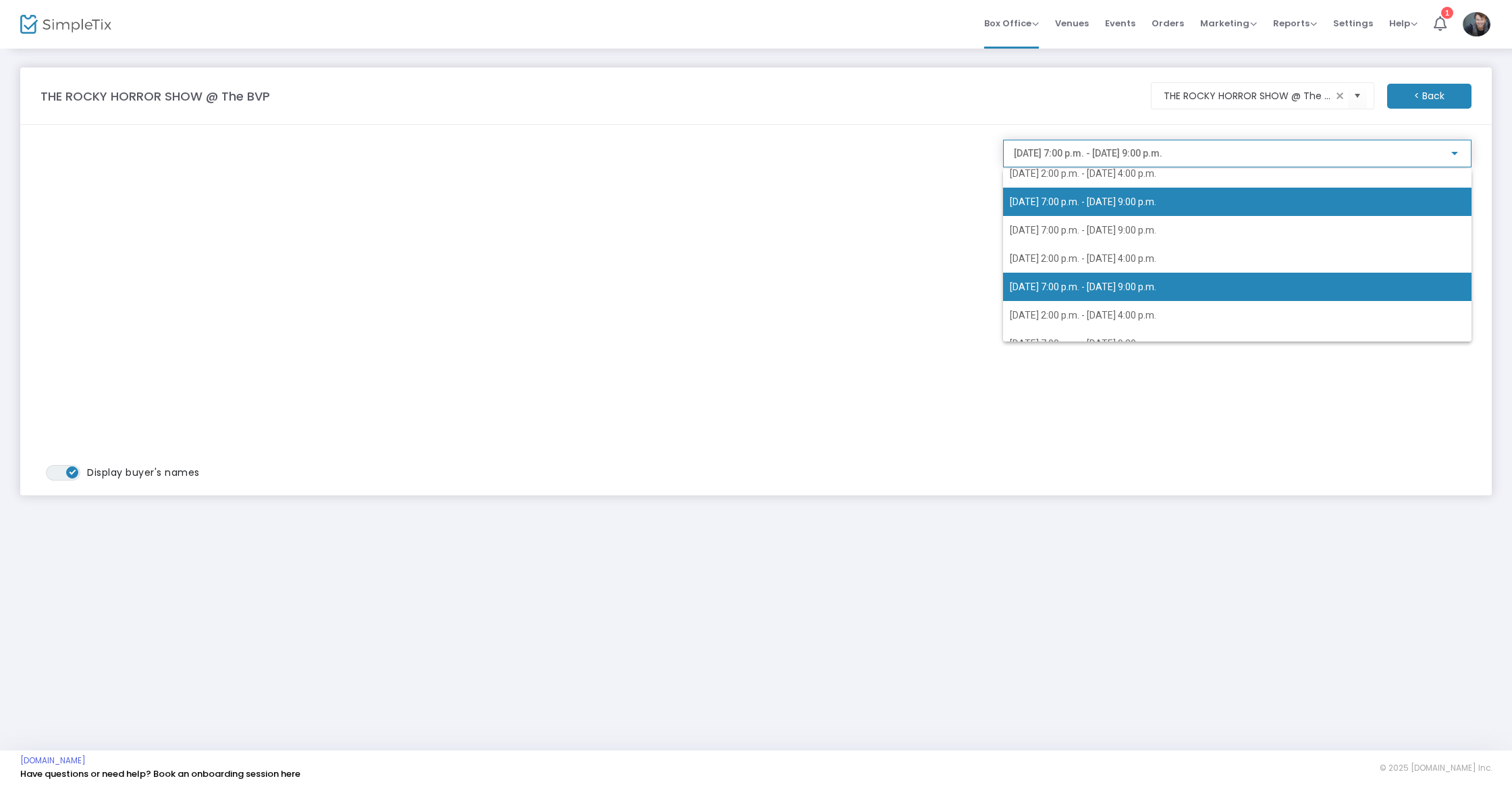
scroll to position [54, 0]
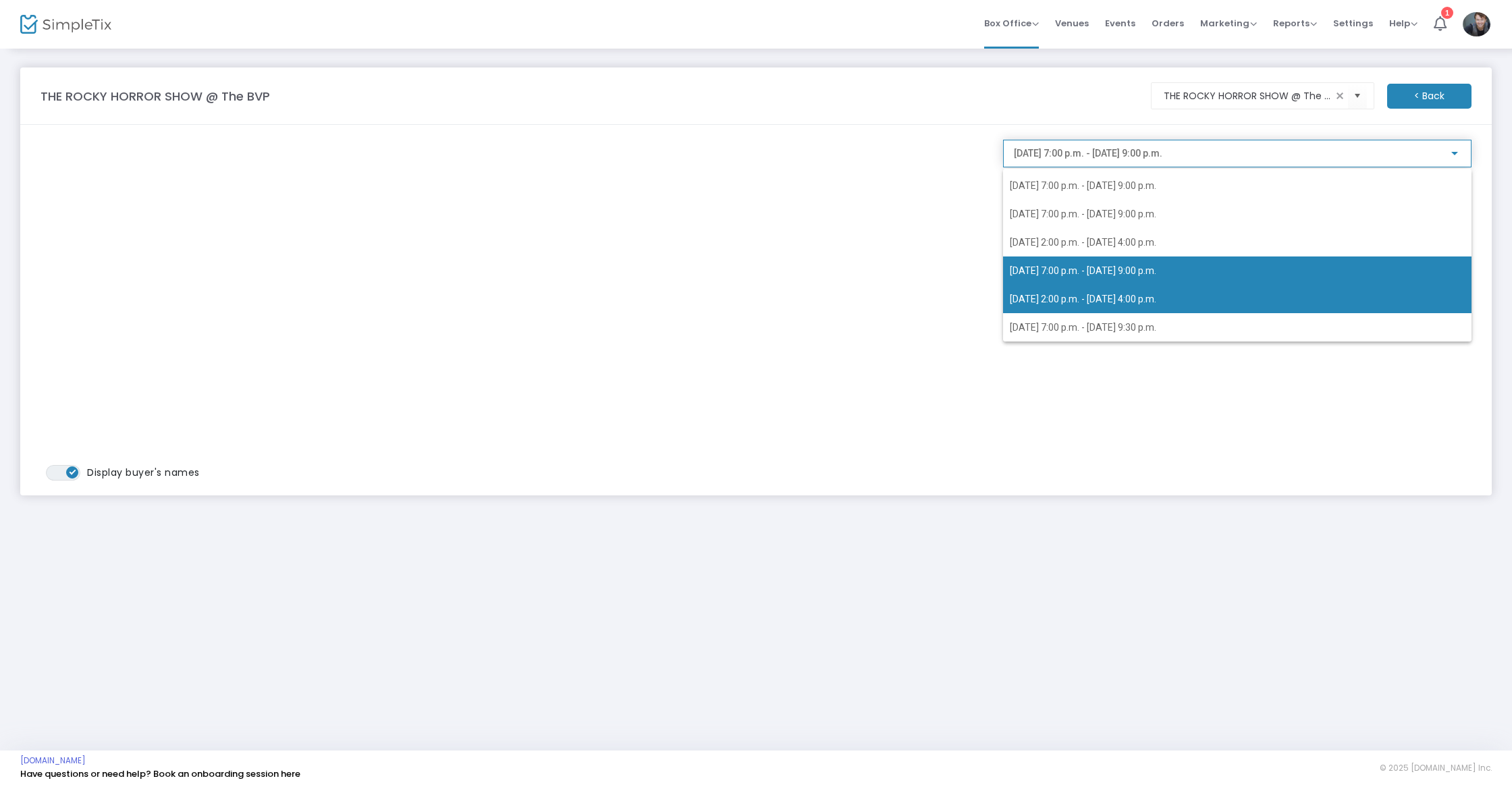
click at [1103, 296] on span "2025-10-26 @ 2:00 p.m. - 2025-10-26 @ 4:00 p.m." at bounding box center [1083, 299] width 147 height 10
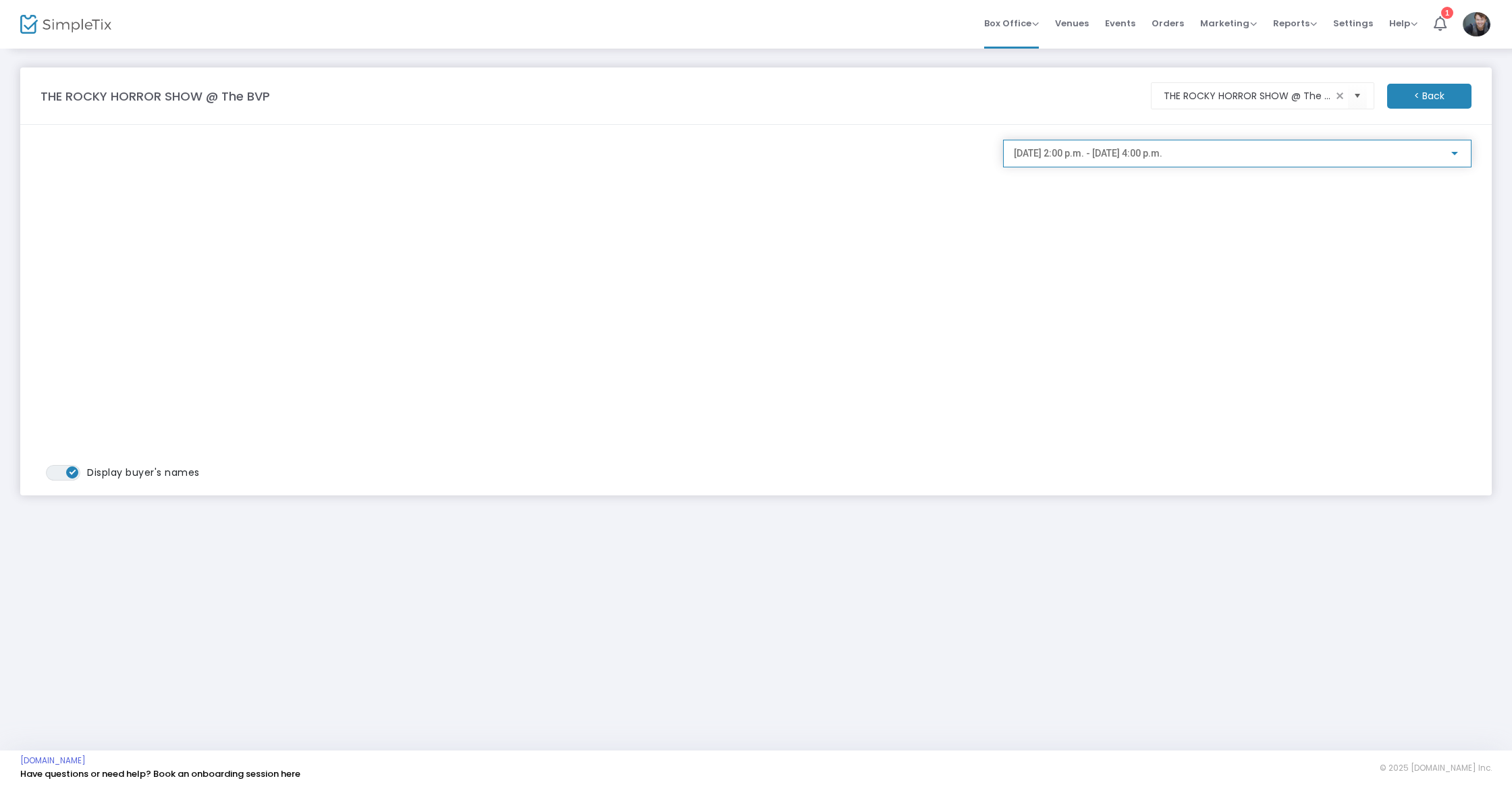
click at [1136, 153] on span "2025-10-26 @ 2:00 p.m. - 2025-10-26 @ 4:00 p.m." at bounding box center [1088, 153] width 148 height 10
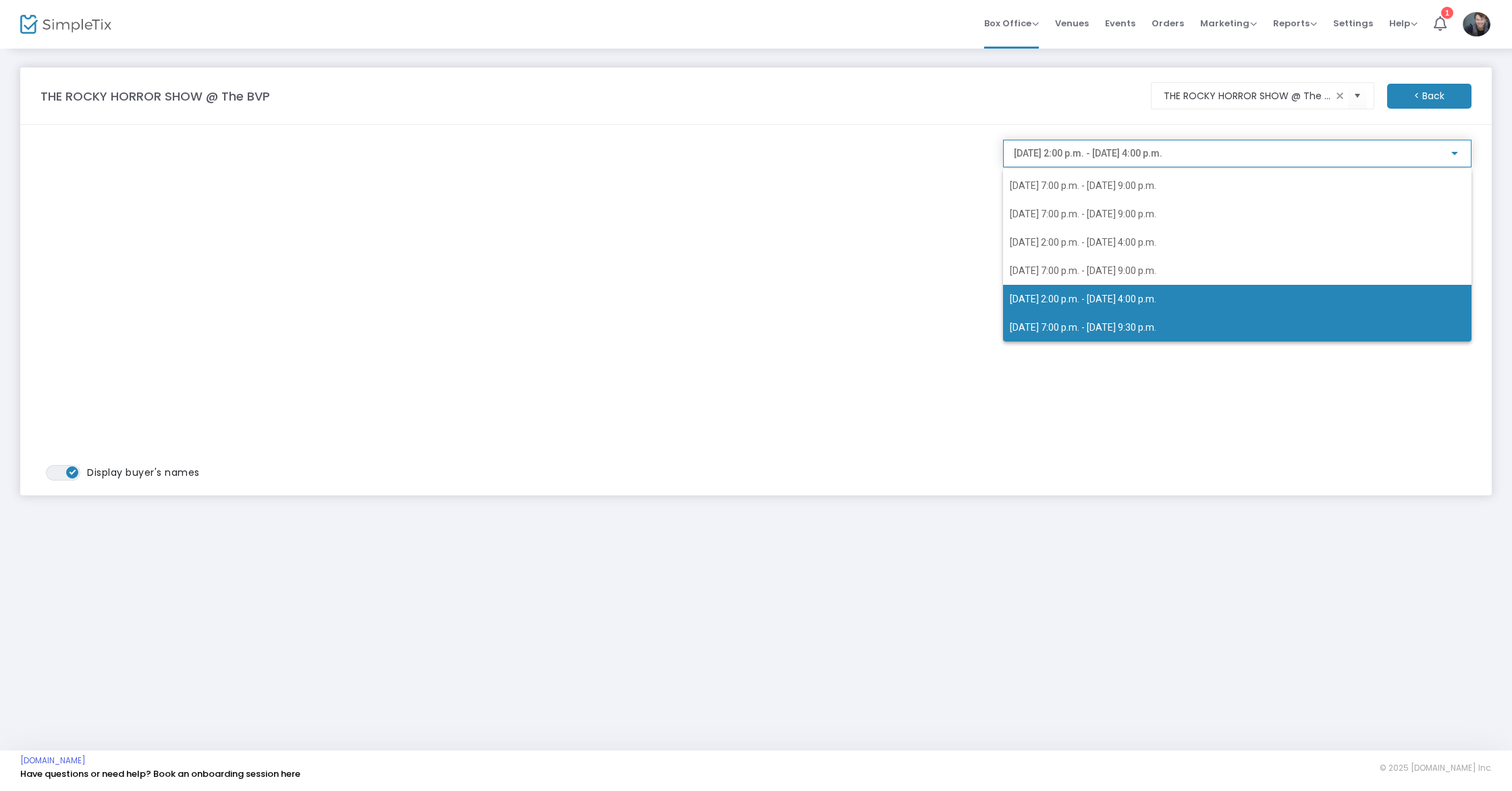
click at [1115, 330] on span "2025-10-26 @ 7:00 p.m. - 2025-10-26 @ 9:30 p.m." at bounding box center [1083, 327] width 147 height 10
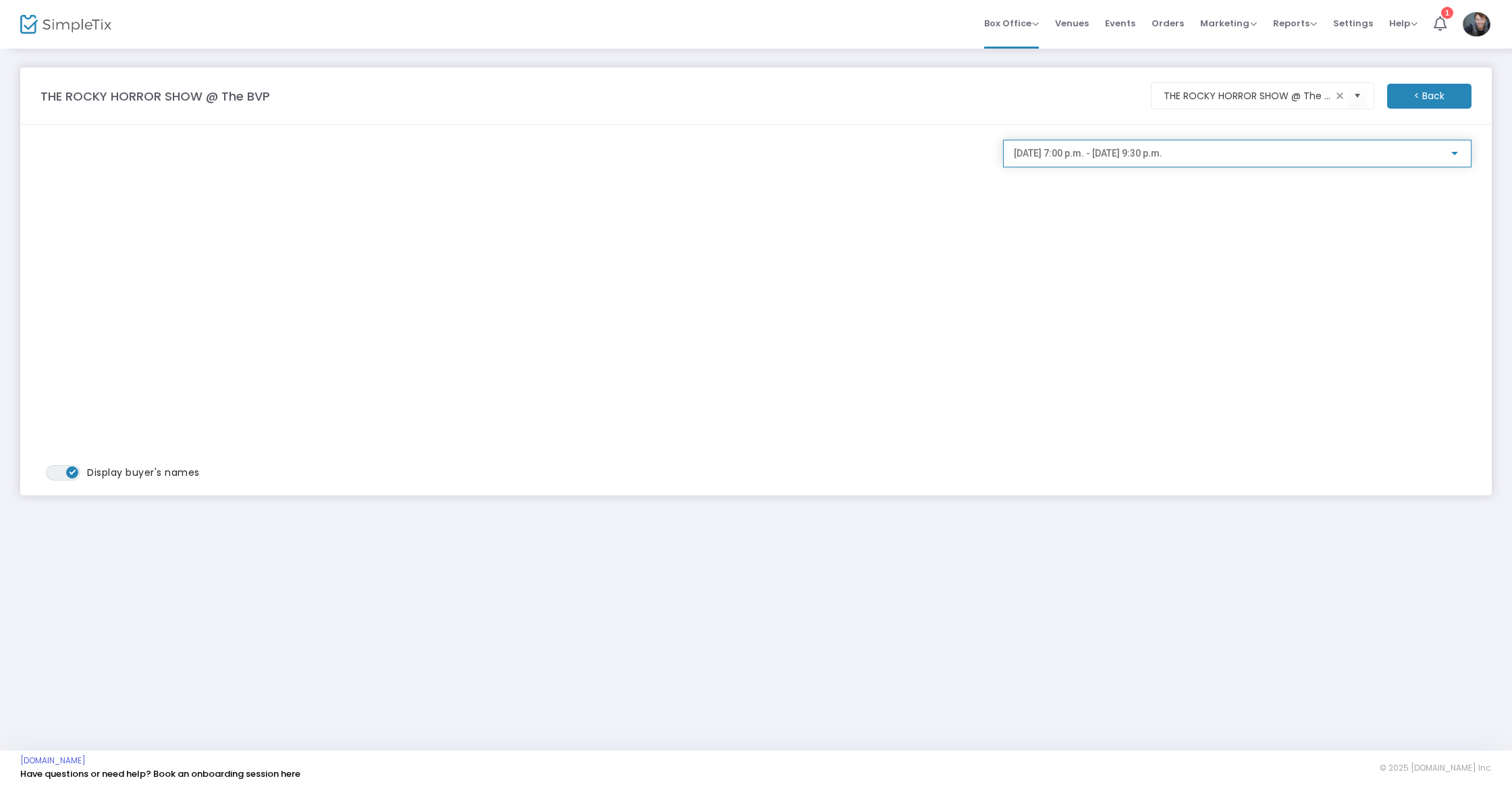
click at [1124, 159] on span "2025-10-26 @ 7:00 p.m. - 2025-10-26 @ 9:30 p.m." at bounding box center [1088, 153] width 148 height 10
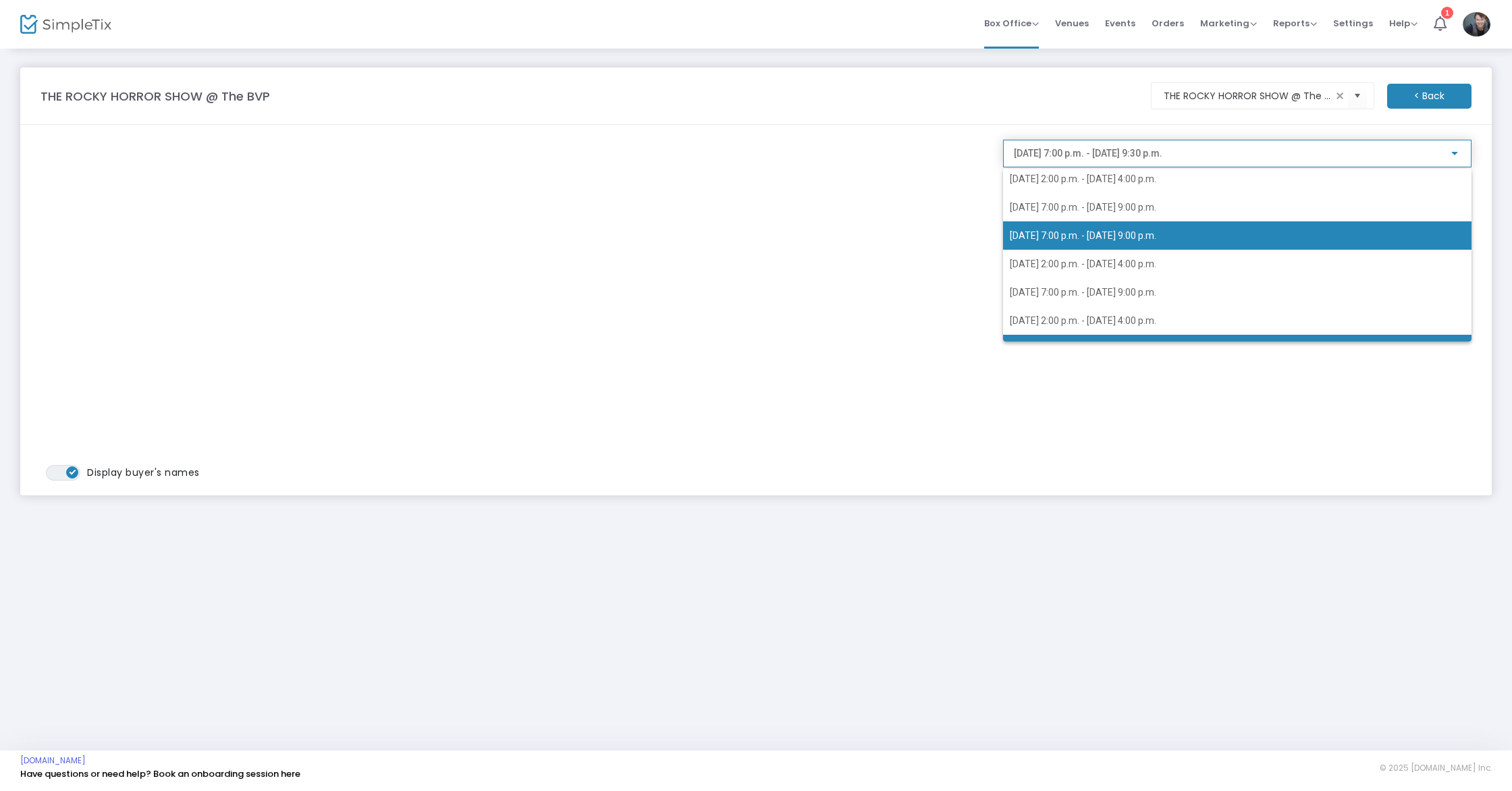
scroll to position [0, 0]
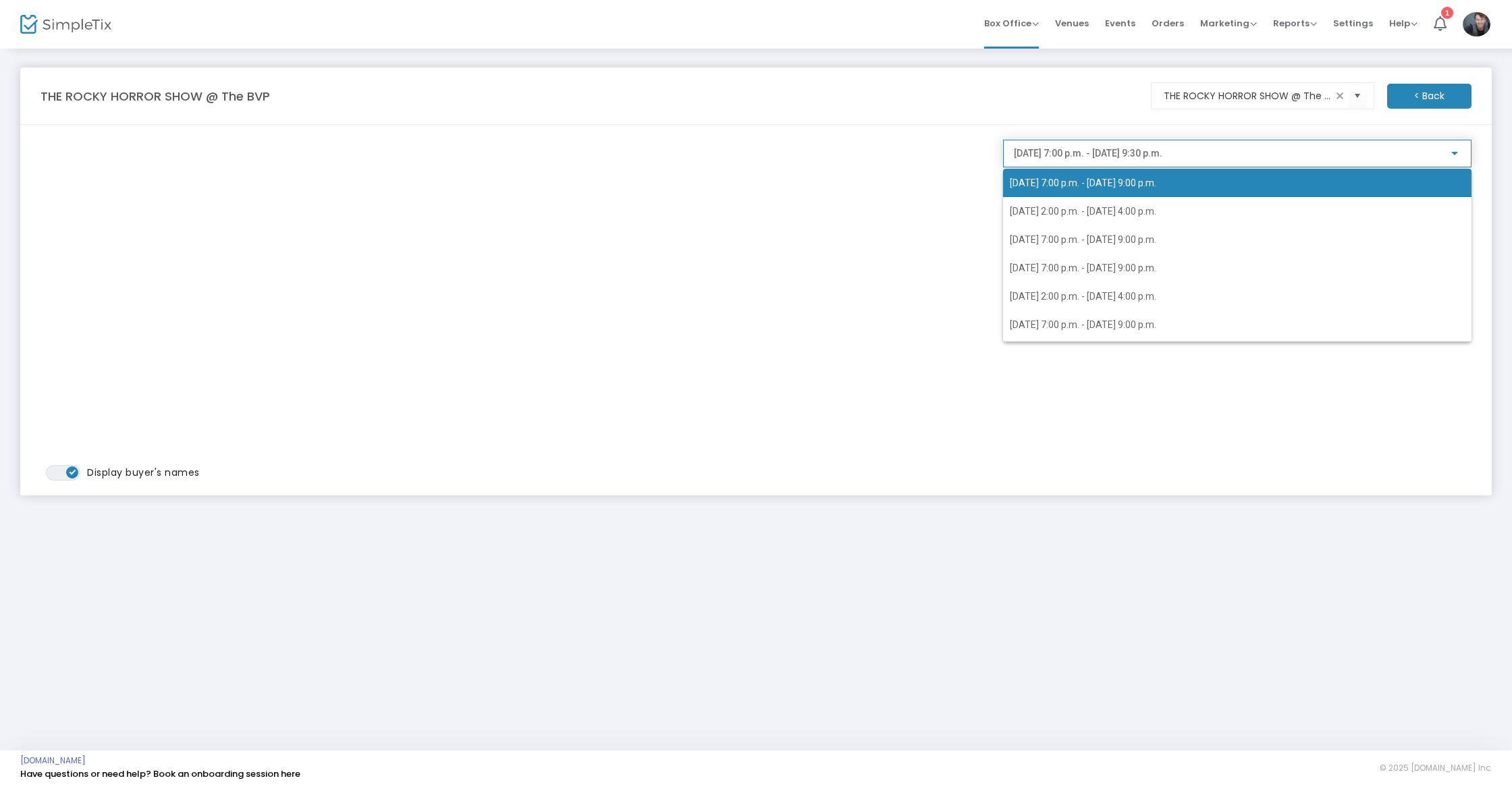
click at [1136, 186] on span "2025-10-22 @ 7:00 p.m. - 2025-10-22 @ 9:00 p.m." at bounding box center [1083, 183] width 147 height 10
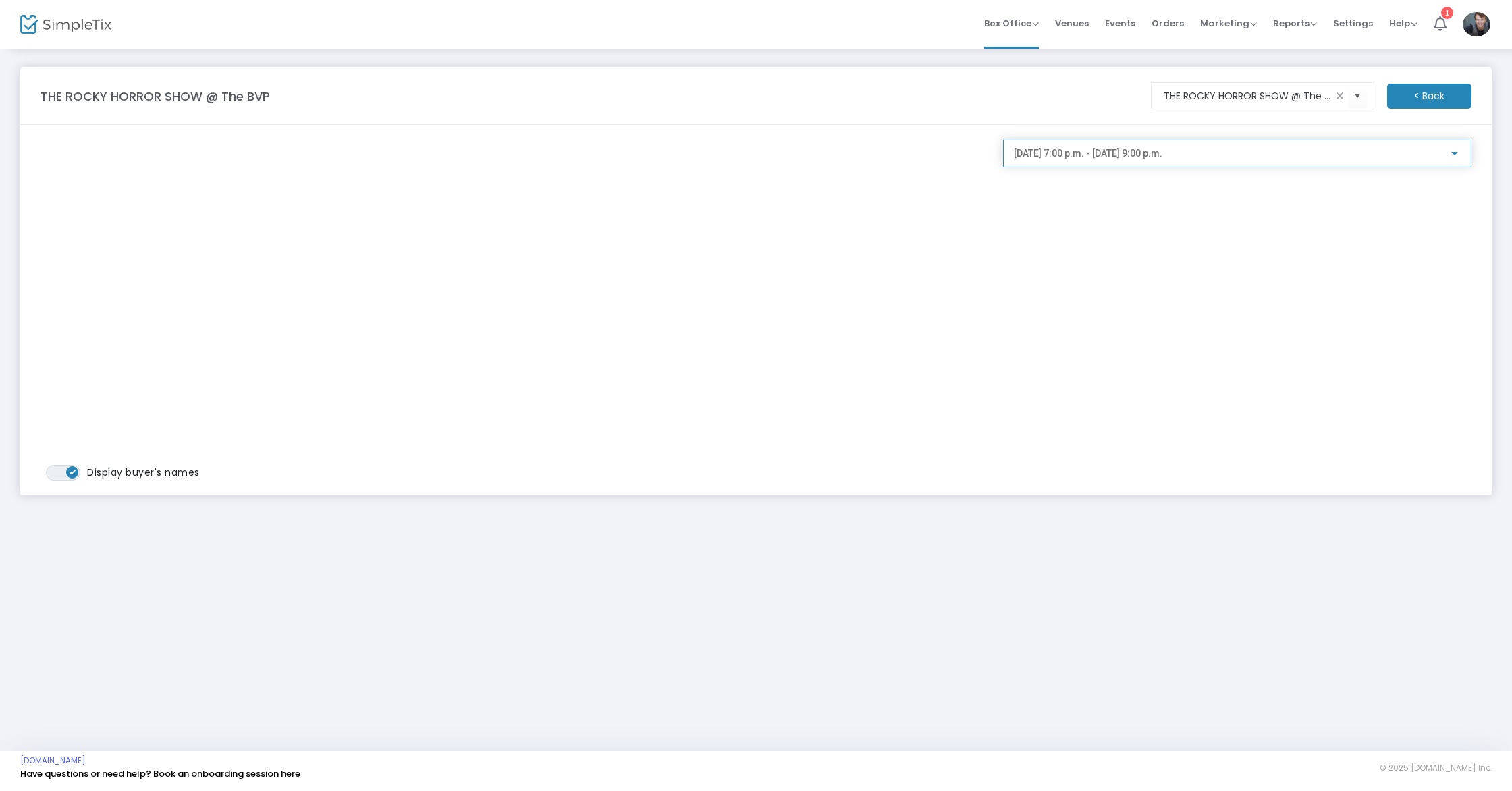
click at [1157, 152] on span "2025-10-22 @ 7:00 p.m. - 2025-10-22 @ 9:00 p.m." at bounding box center [1088, 153] width 148 height 10
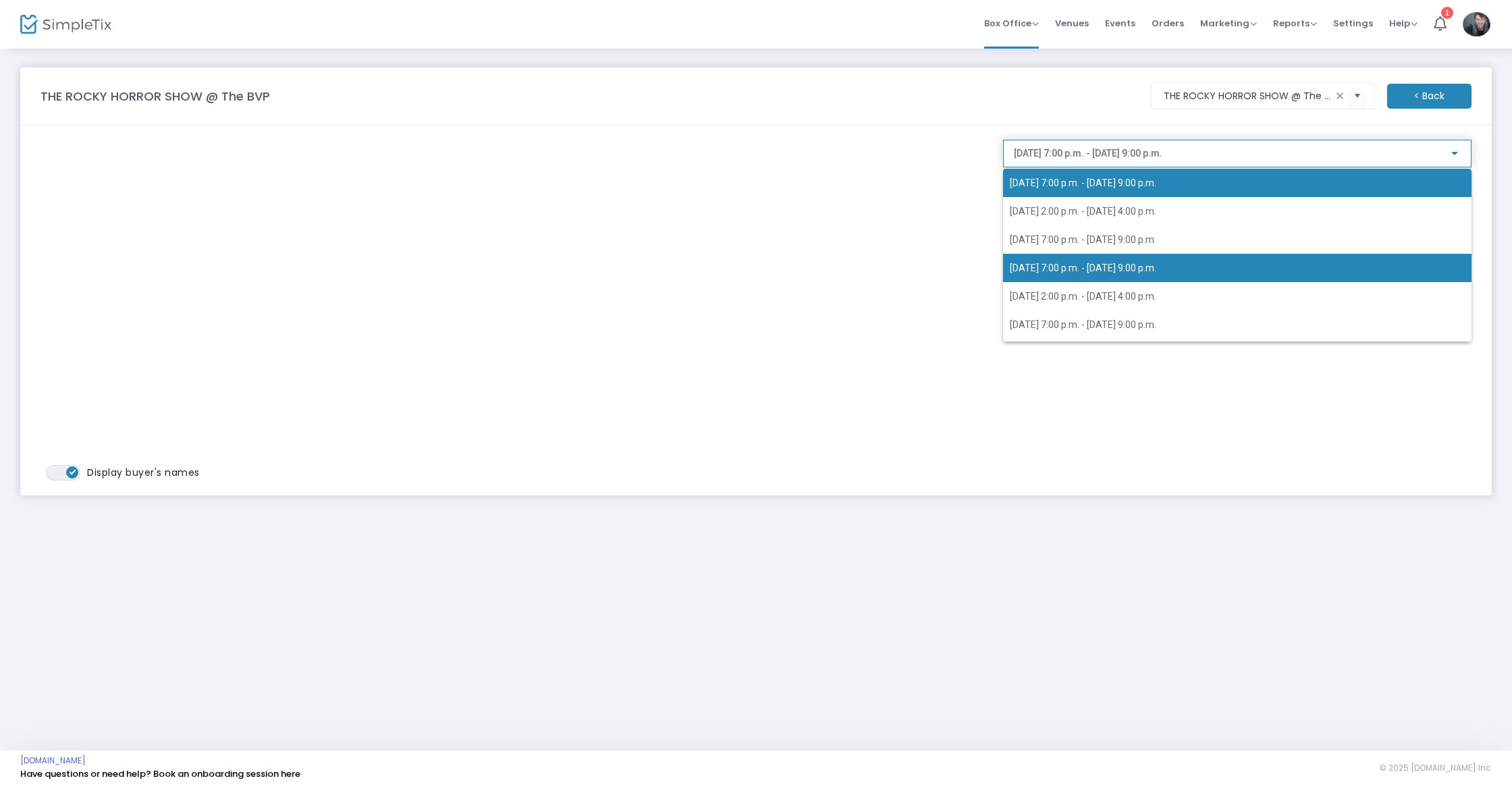
scroll to position [54, 0]
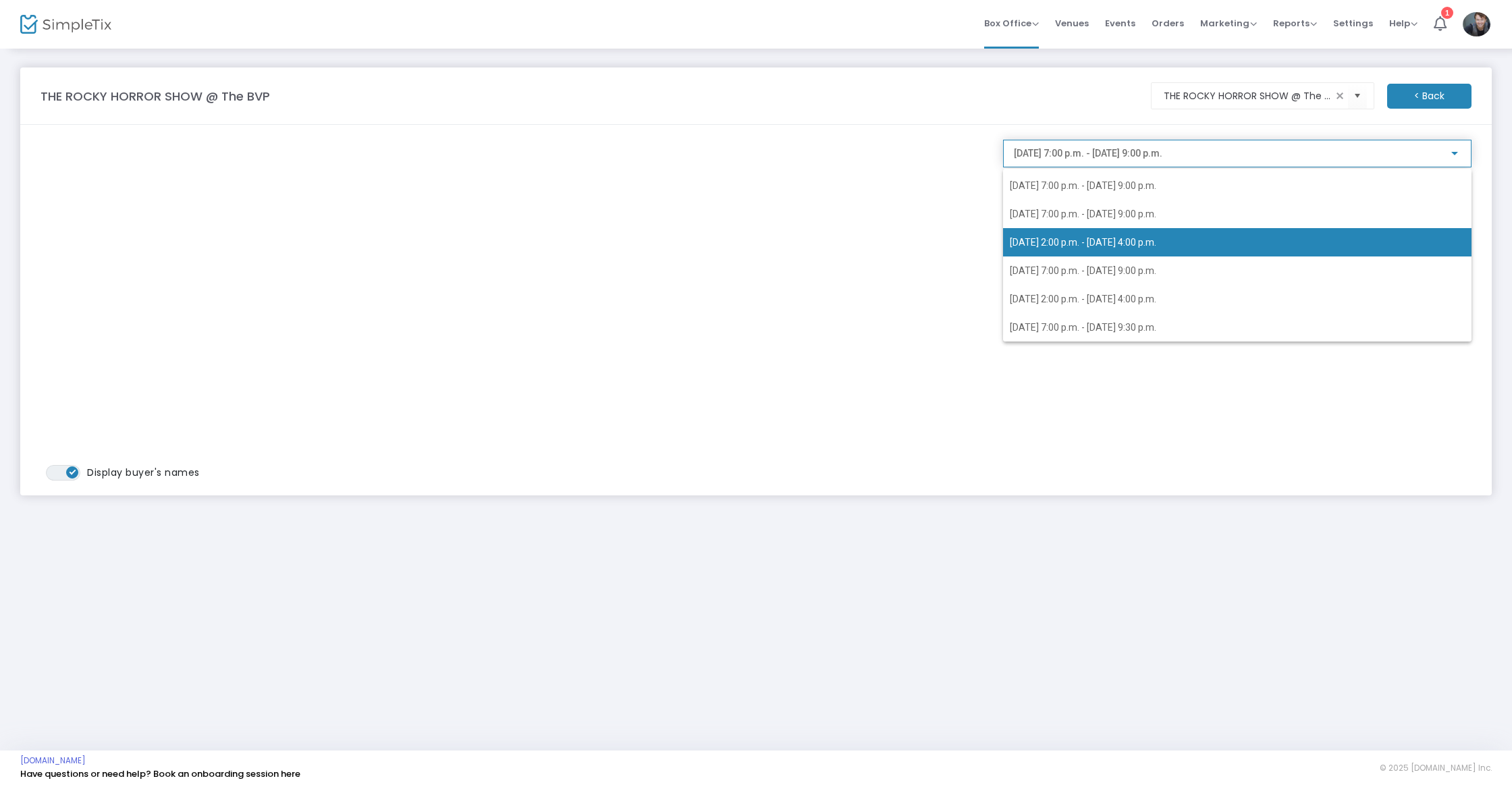
click at [1118, 251] on span "2025-10-25 @ 2:00 p.m. - 2025-10-25 @ 4:00 p.m." at bounding box center [1237, 242] width 455 height 28
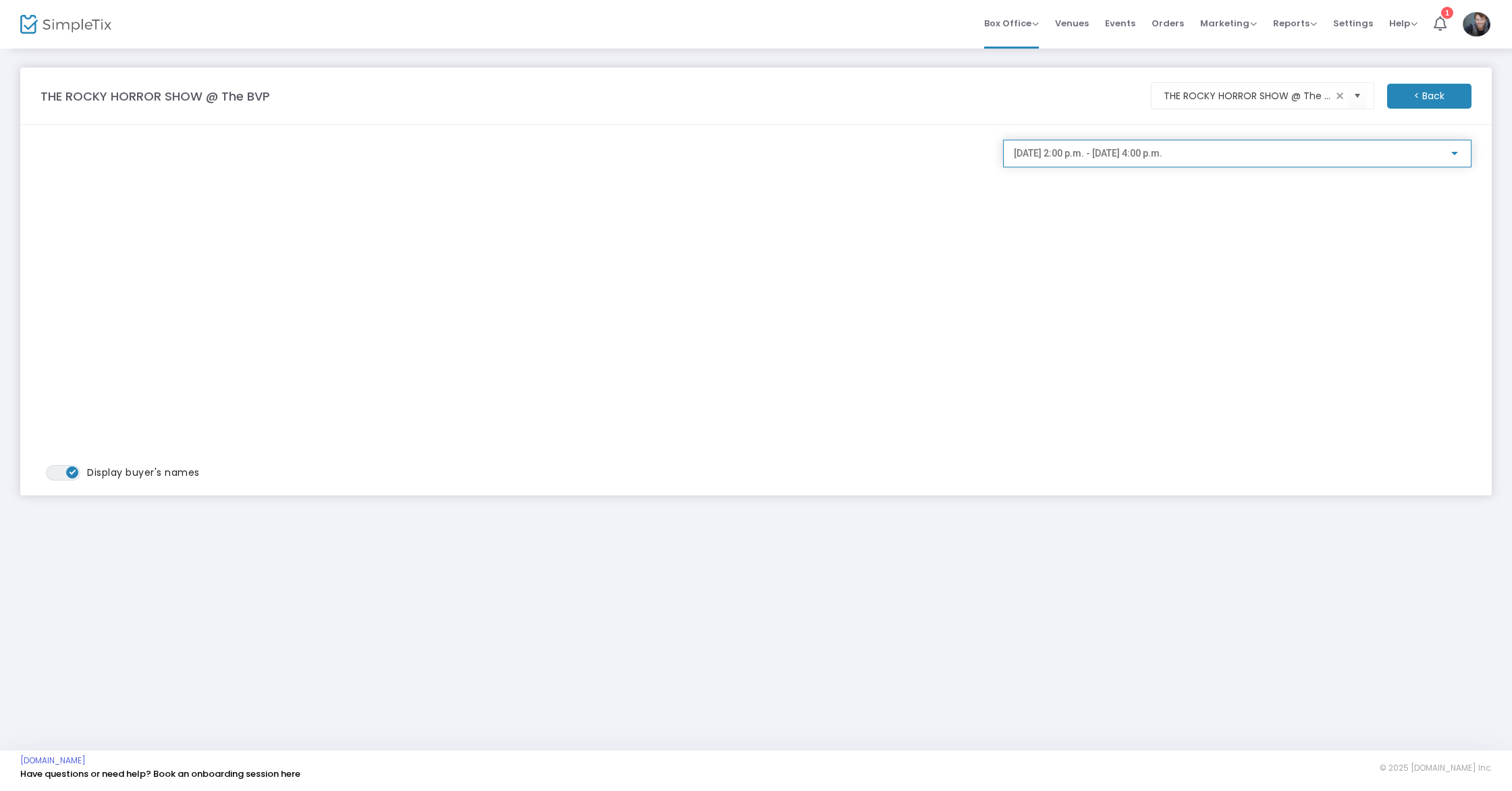
click at [1133, 151] on span "2025-10-25 @ 2:00 p.m. - 2025-10-25 @ 4:00 p.m." at bounding box center [1088, 153] width 148 height 10
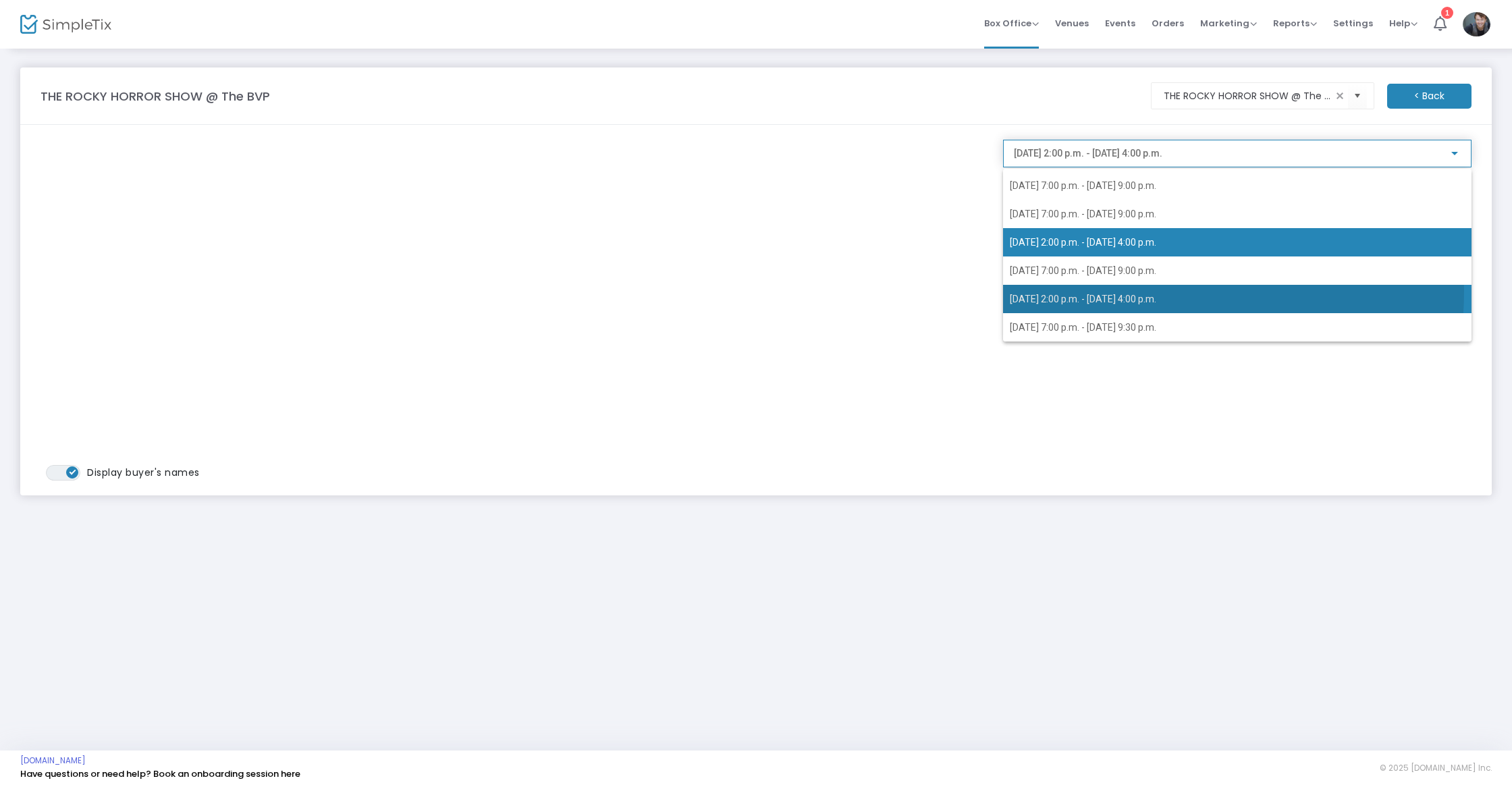
click at [1118, 291] on span "2025-10-26 @ 2:00 p.m. - 2025-10-26 @ 4:00 p.m." at bounding box center [1237, 299] width 455 height 28
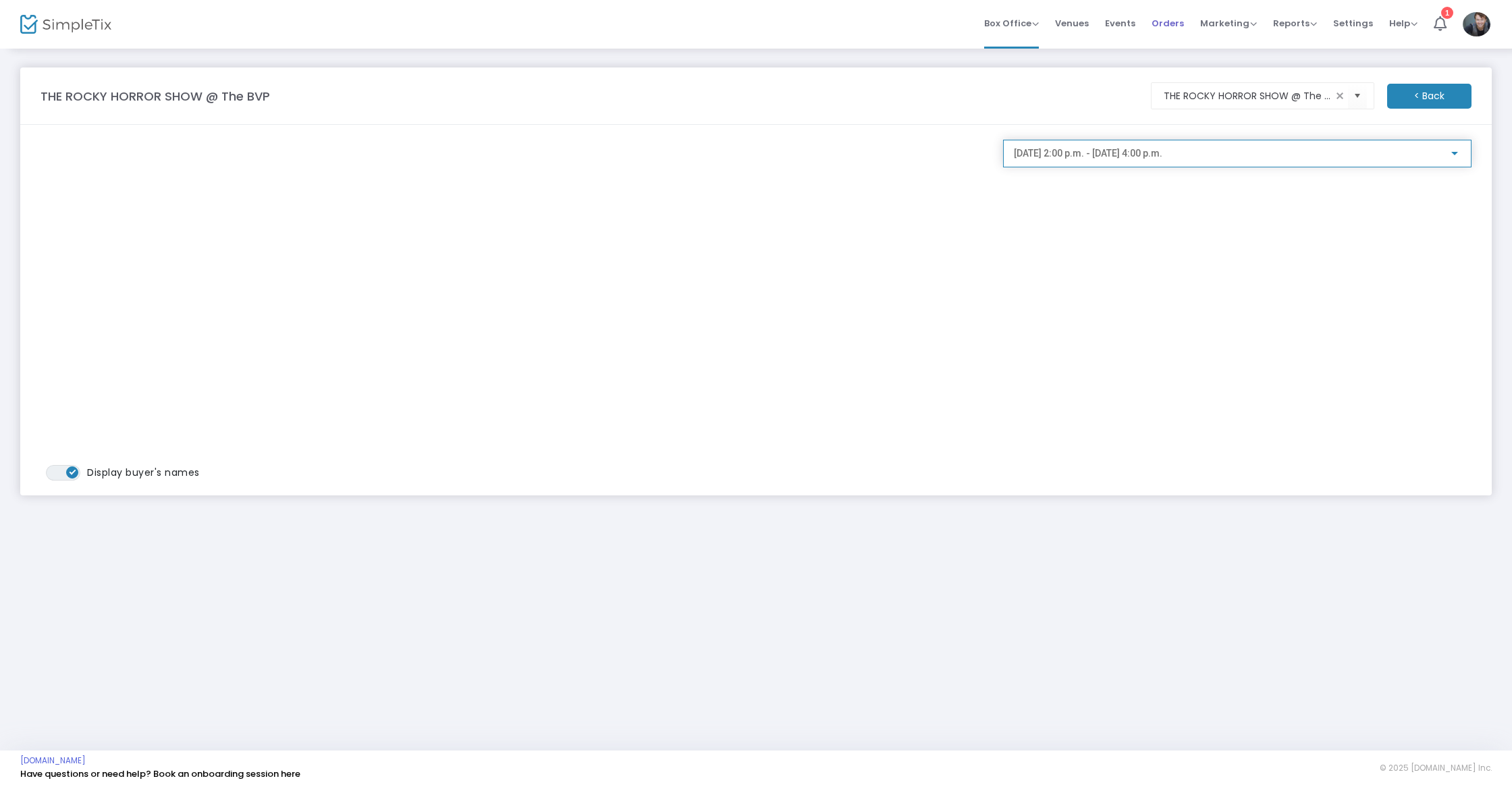
click at [1162, 30] on span "Orders" at bounding box center [1167, 23] width 32 height 34
